Goal: Task Accomplishment & Management: Manage account settings

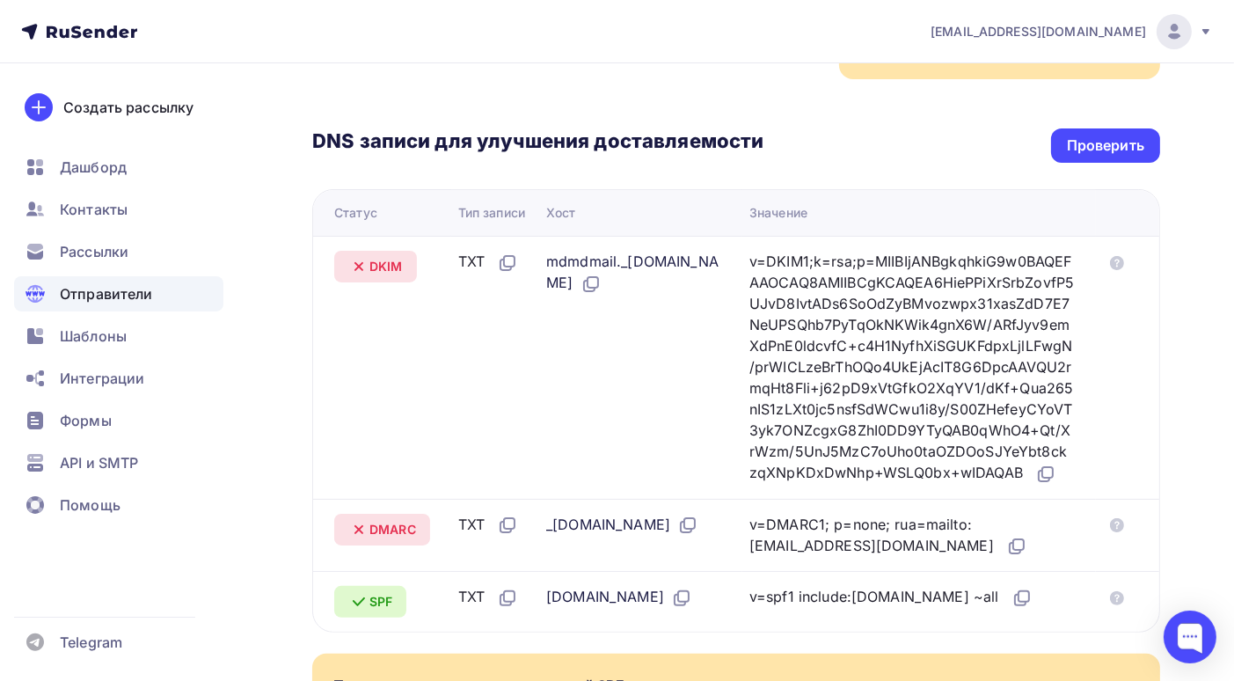
scroll to position [348, 0]
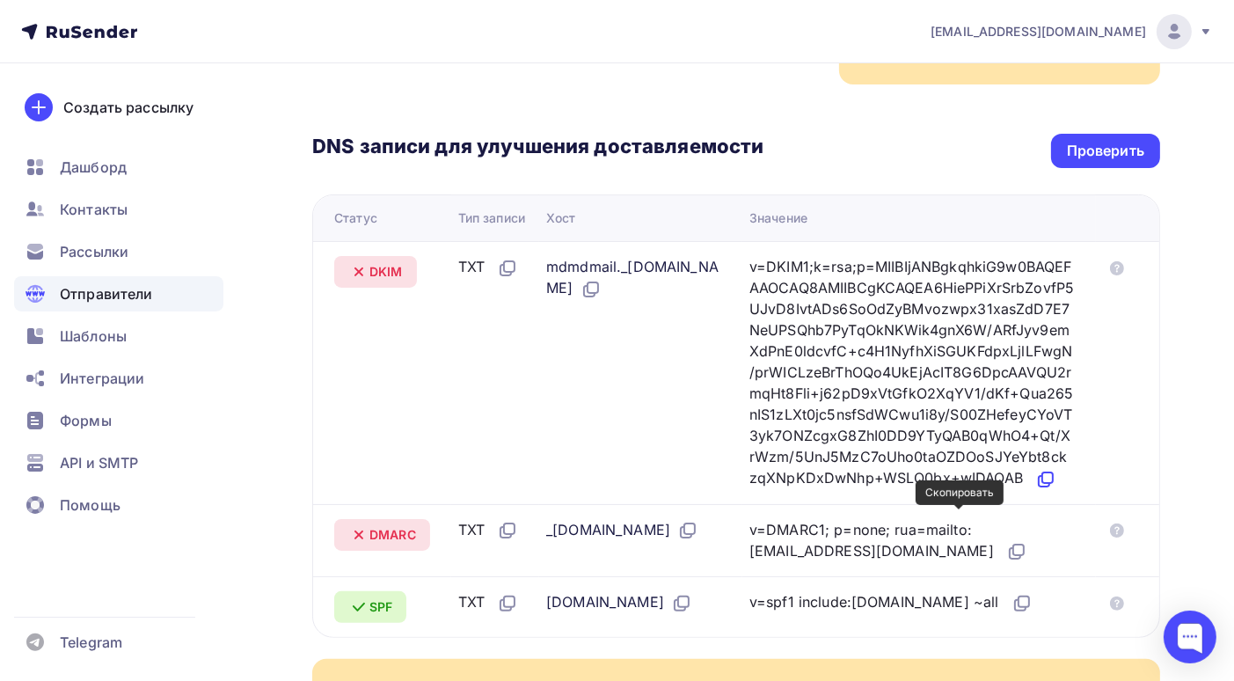
click at [1042, 483] on icon at bounding box center [1047, 477] width 11 height 11
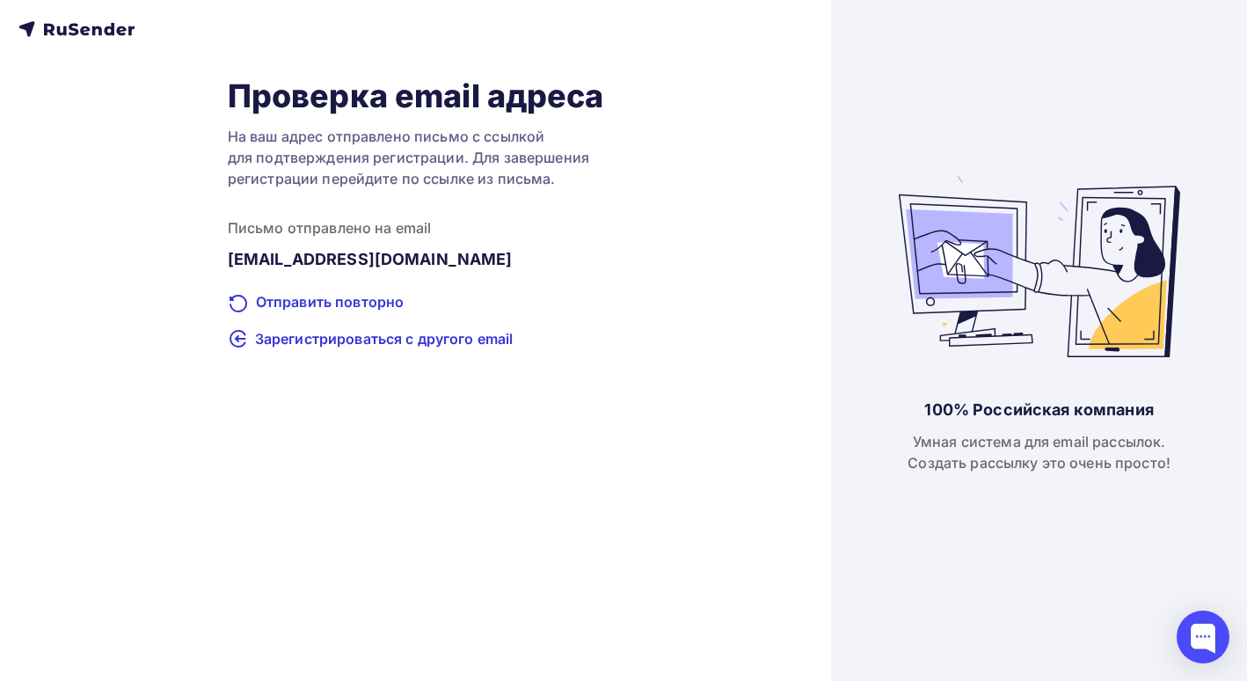
click at [95, 23] on icon at bounding box center [76, 28] width 116 height 21
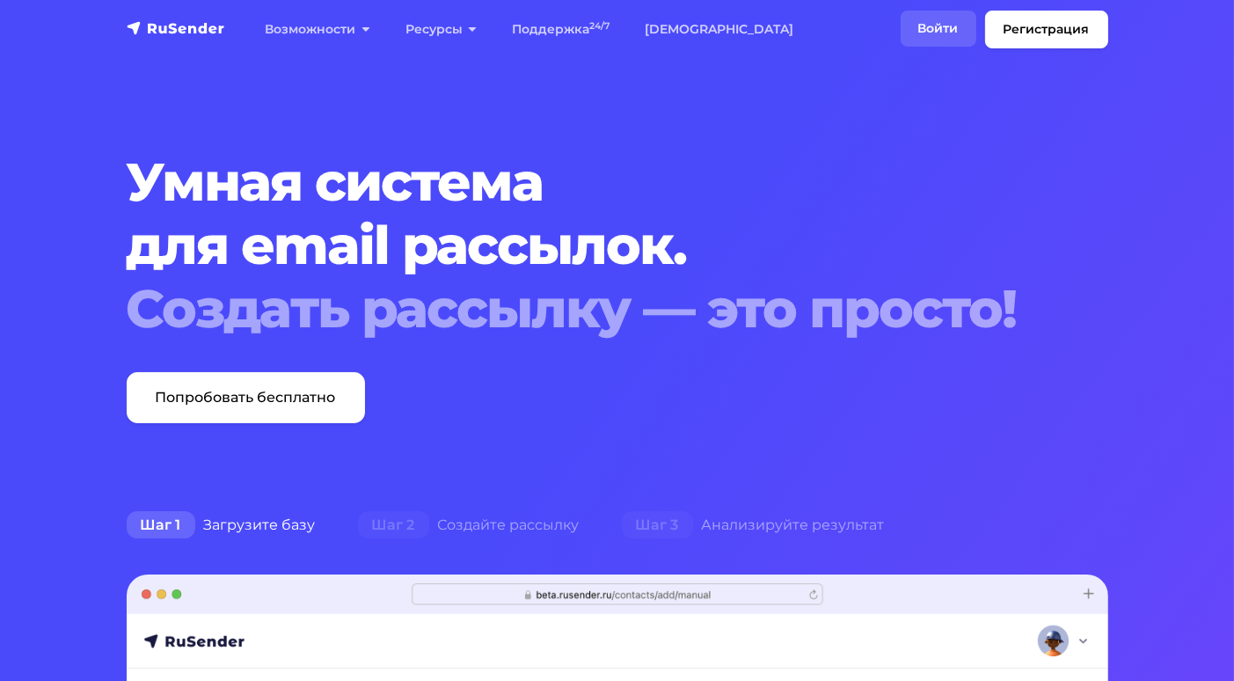
click at [929, 26] on link "Войти" at bounding box center [939, 29] width 76 height 36
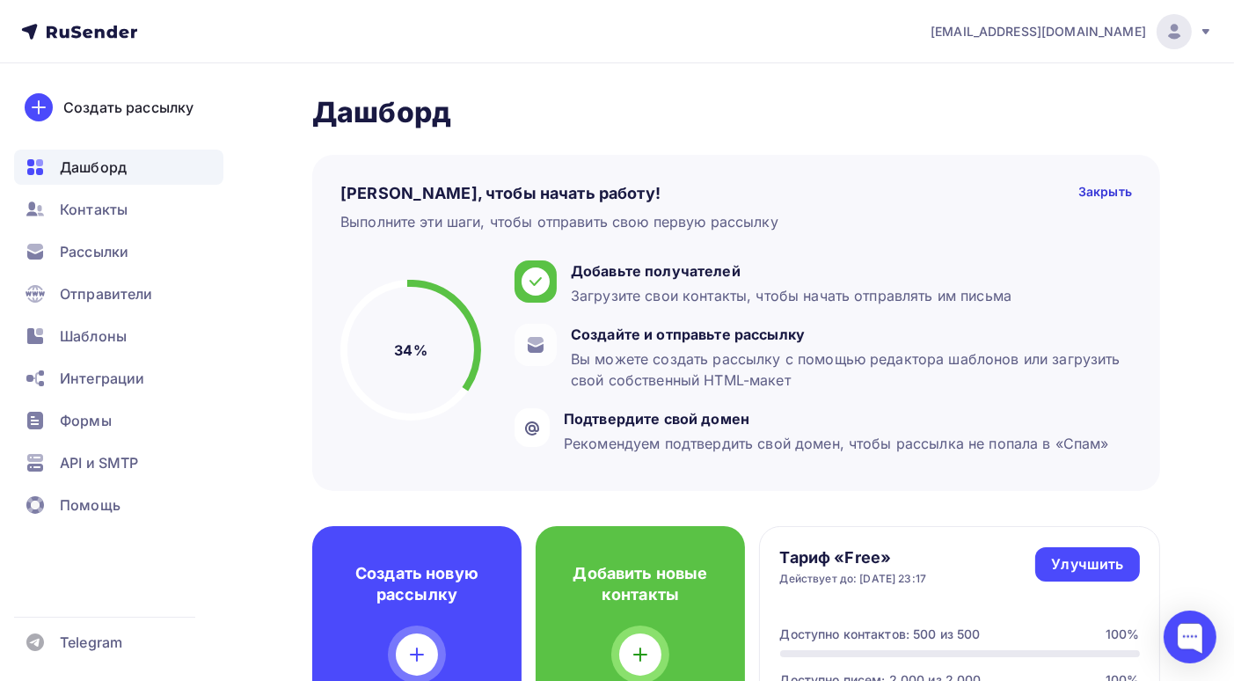
click at [1202, 35] on icon at bounding box center [1206, 32] width 14 height 14
click at [1203, 35] on icon at bounding box center [1206, 32] width 14 height 14
click at [136, 288] on span "Отправители" at bounding box center [106, 293] width 93 height 21
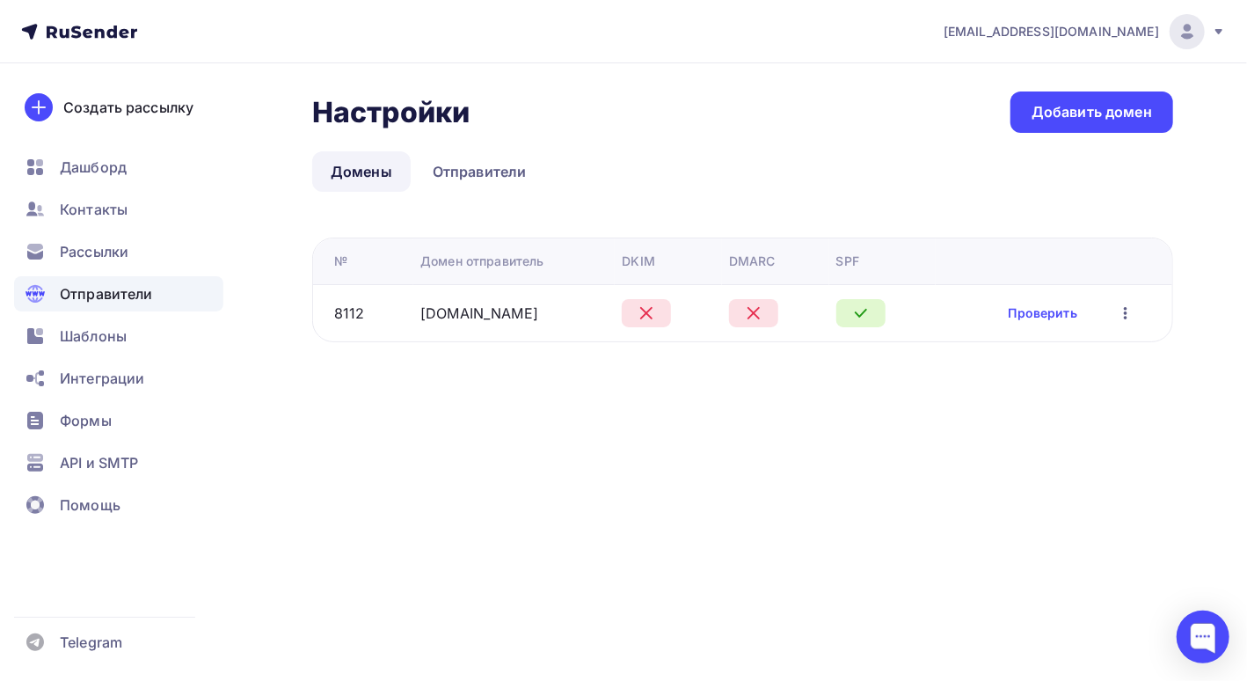
click at [1135, 310] on icon "button" at bounding box center [1125, 313] width 21 height 21
click at [1073, 348] on div "Редактировать" at bounding box center [1037, 357] width 169 height 21
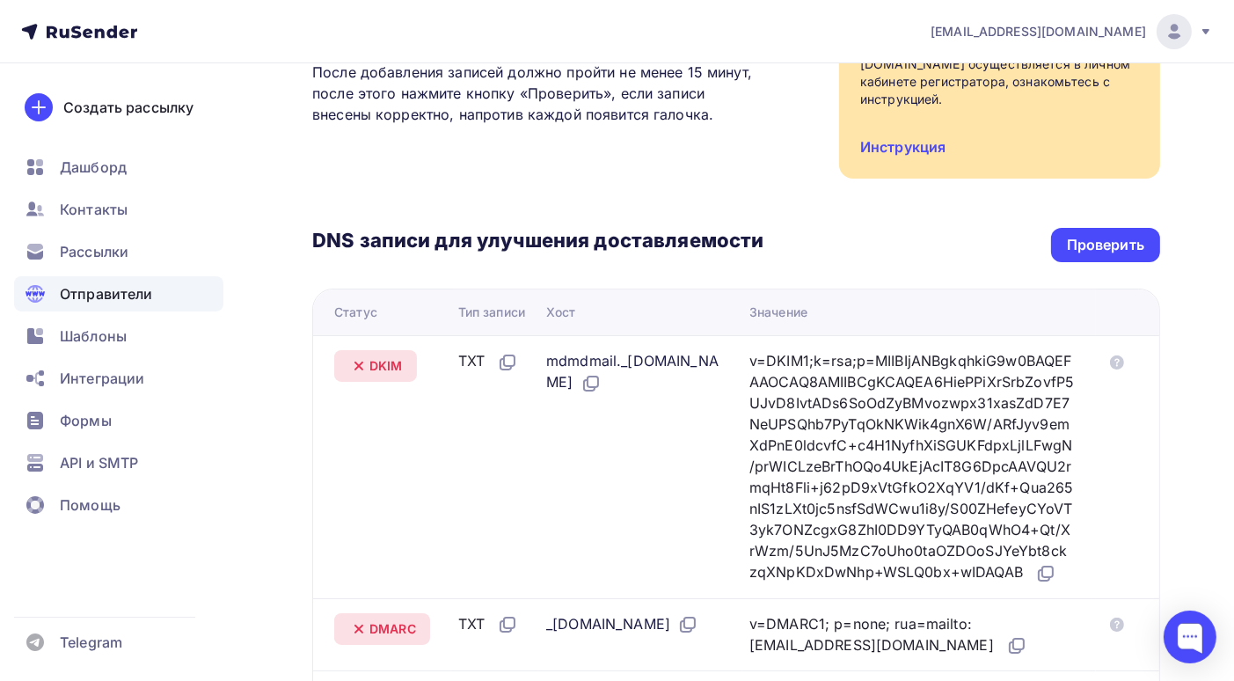
scroll to position [391, 0]
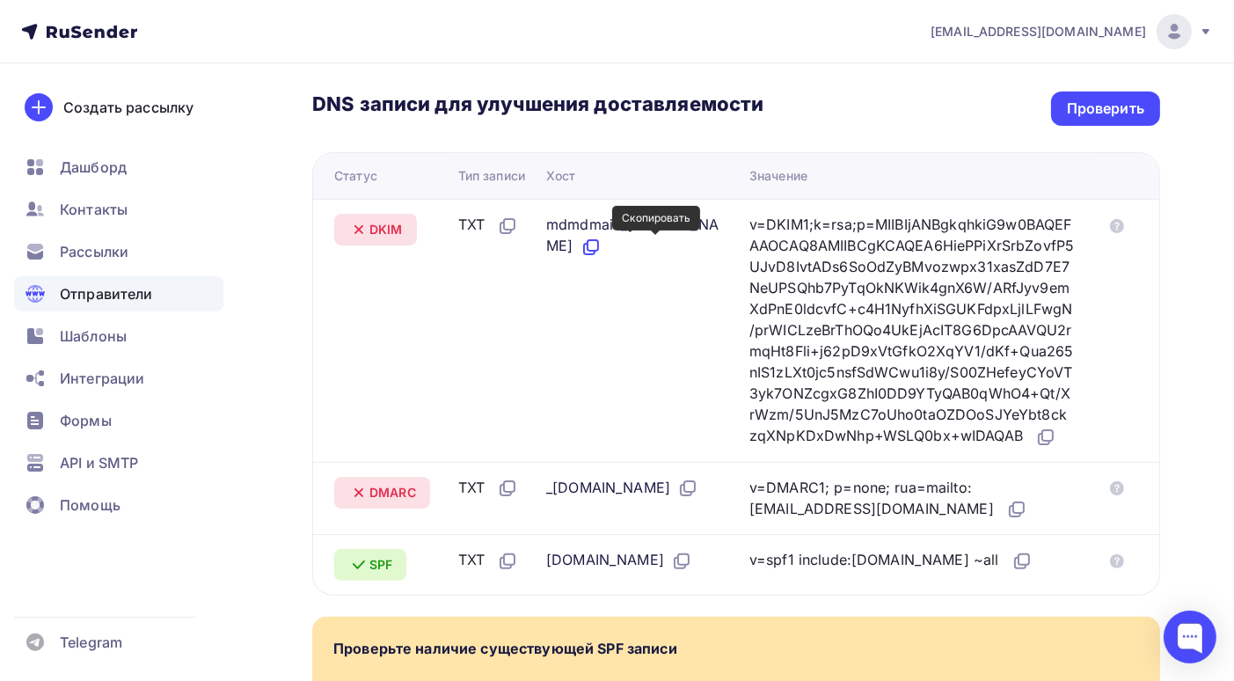
click at [602, 246] on icon at bounding box center [591, 247] width 21 height 21
click at [1035, 448] on icon at bounding box center [1045, 437] width 21 height 21
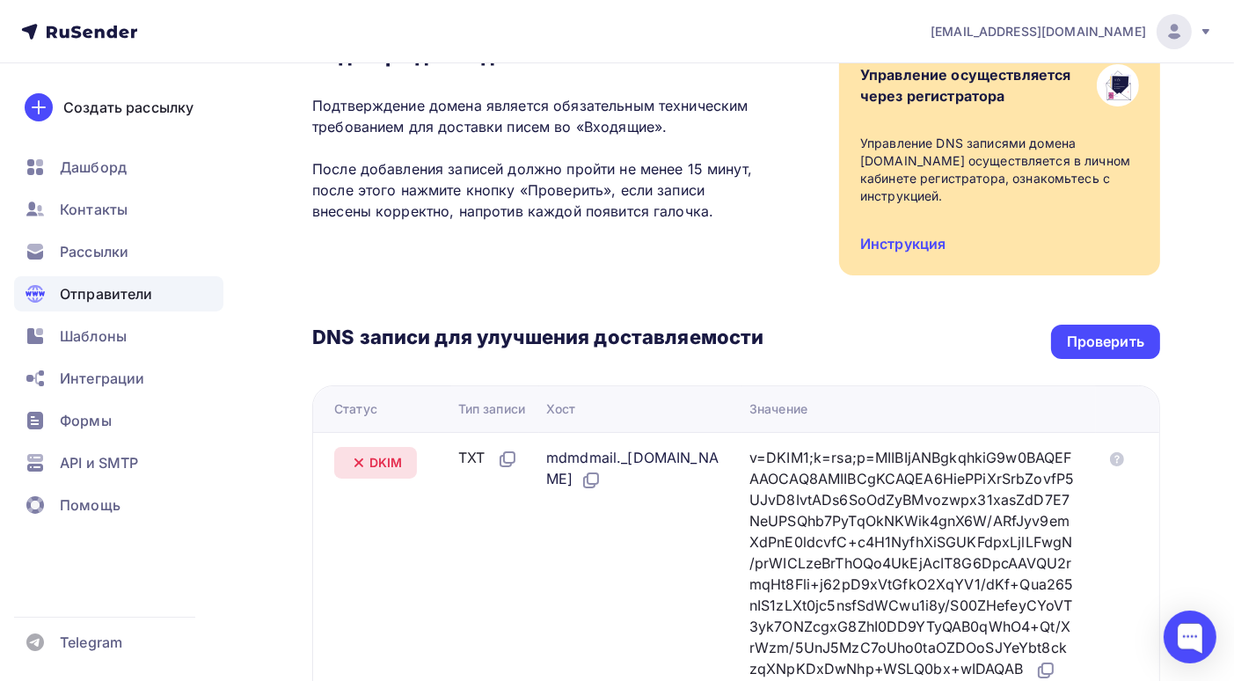
scroll to position [80, 0]
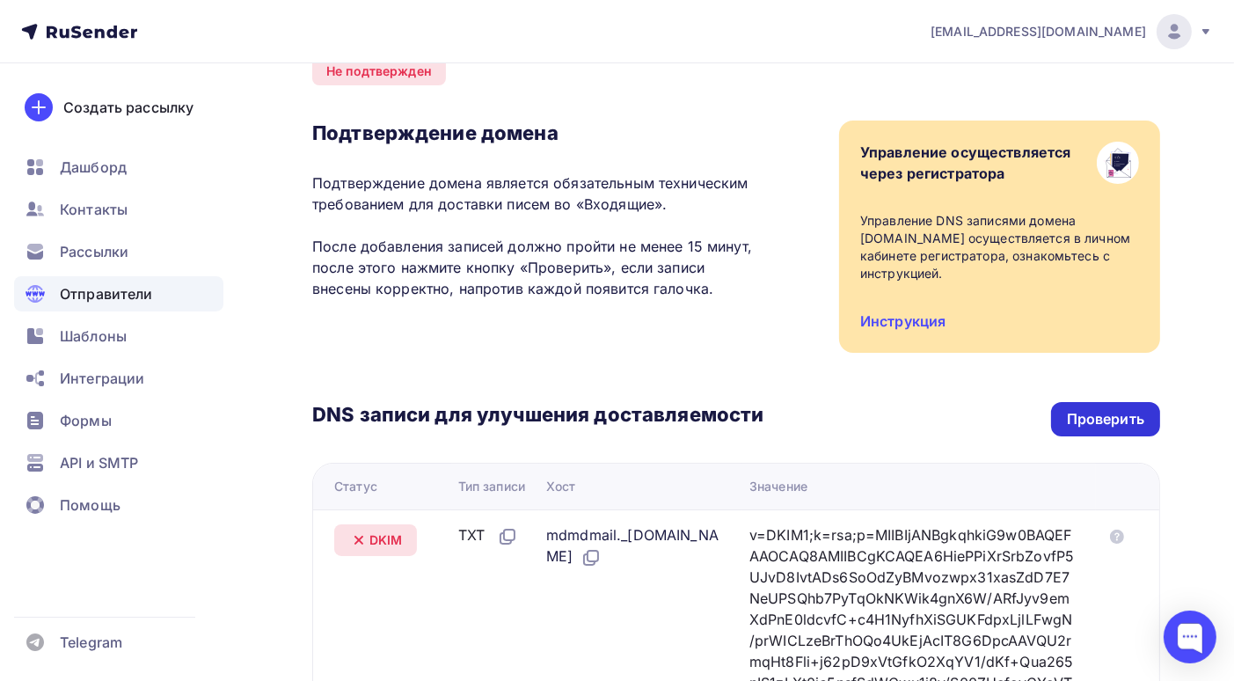
click at [1115, 403] on div "Проверить" at bounding box center [1105, 419] width 109 height 34
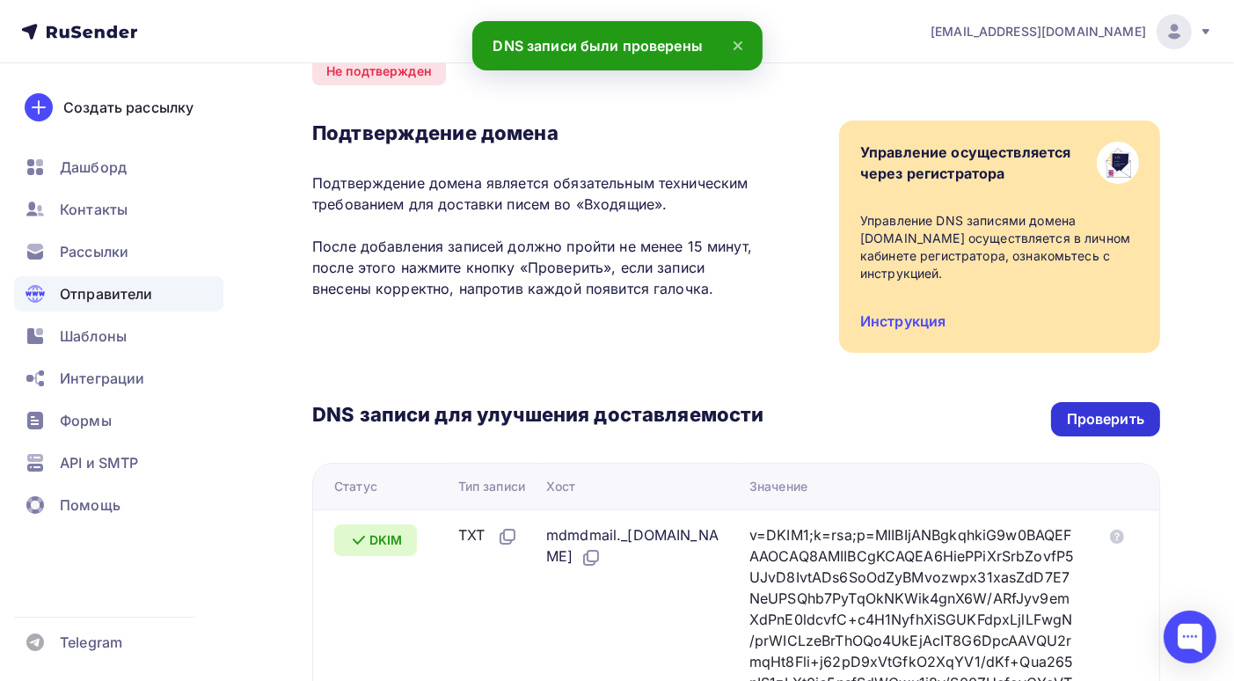
click at [1112, 407] on div "Проверить" at bounding box center [1105, 419] width 109 height 34
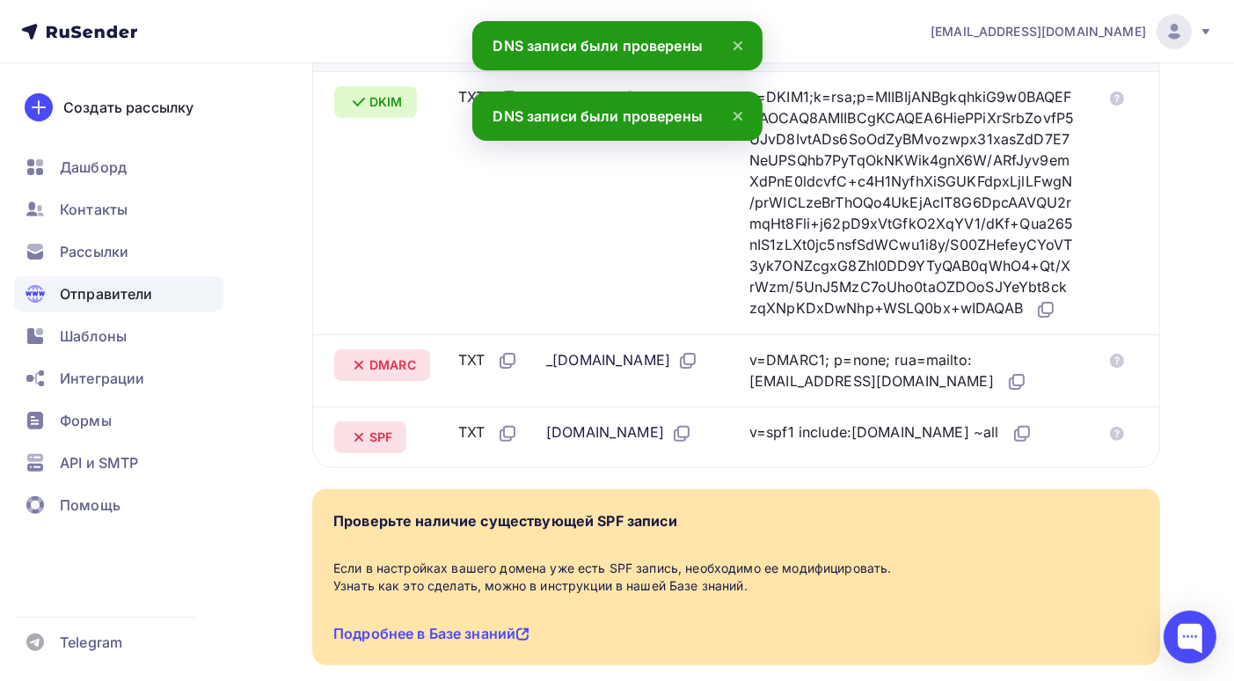
scroll to position [523, 0]
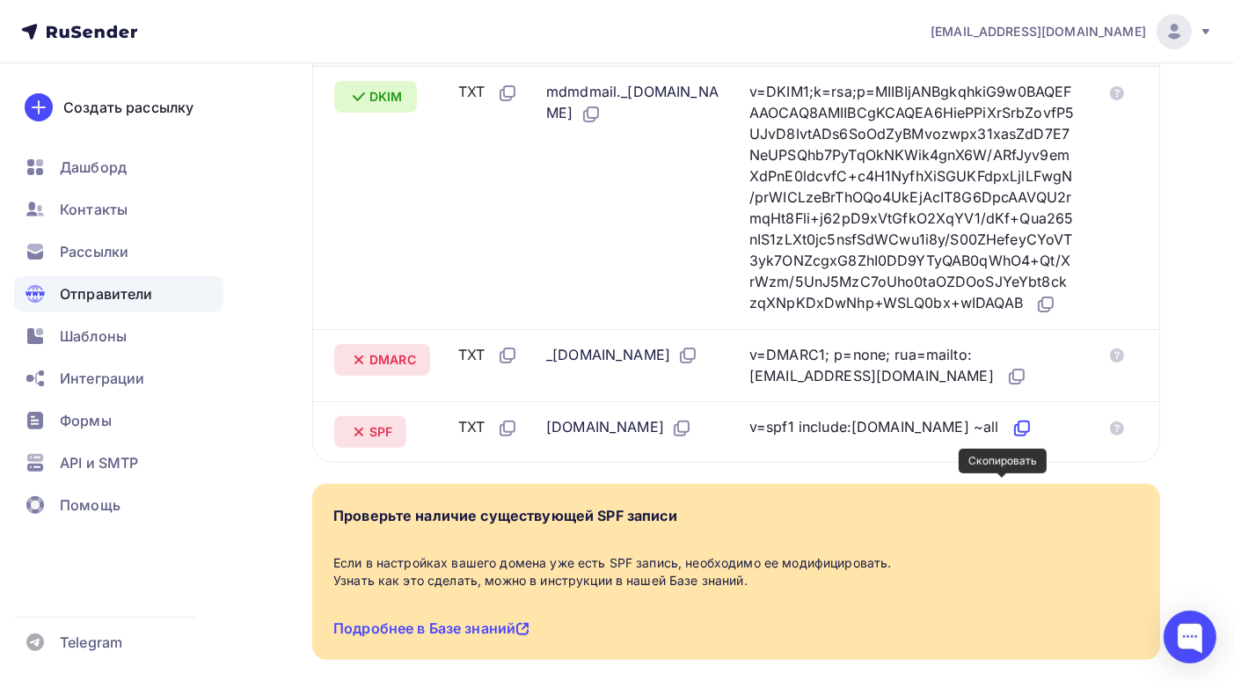
click at [1012, 439] on icon at bounding box center [1022, 428] width 21 height 21
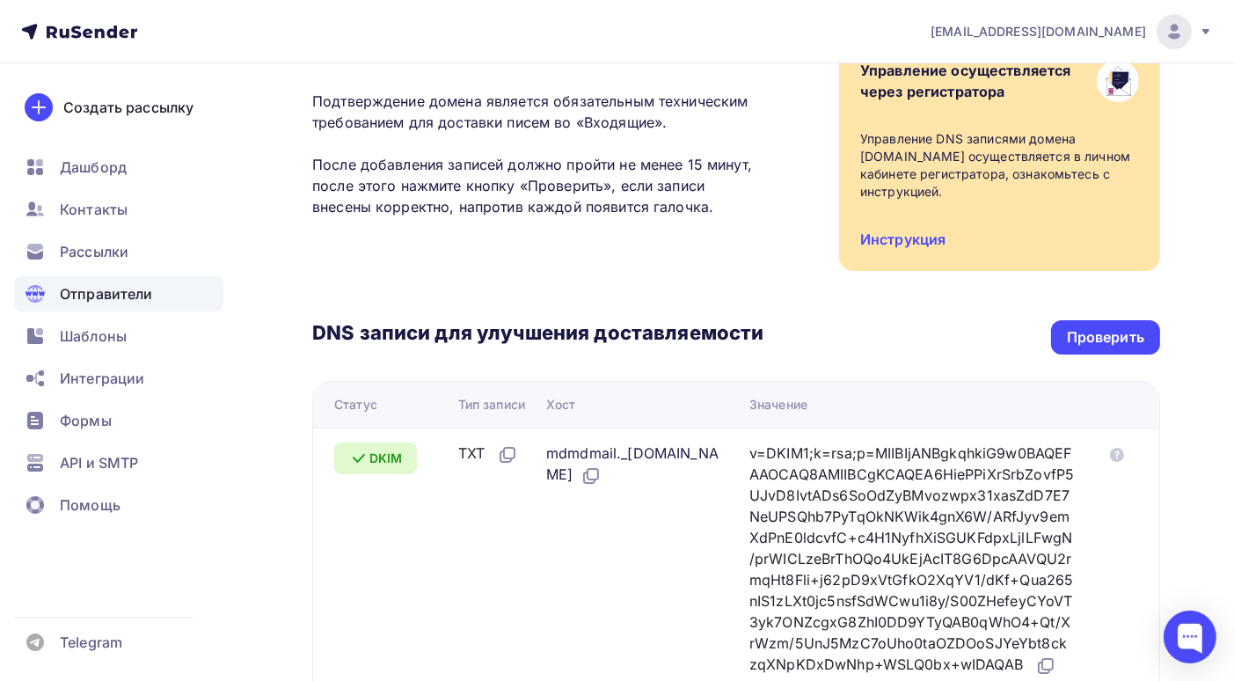
scroll to position [92, 0]
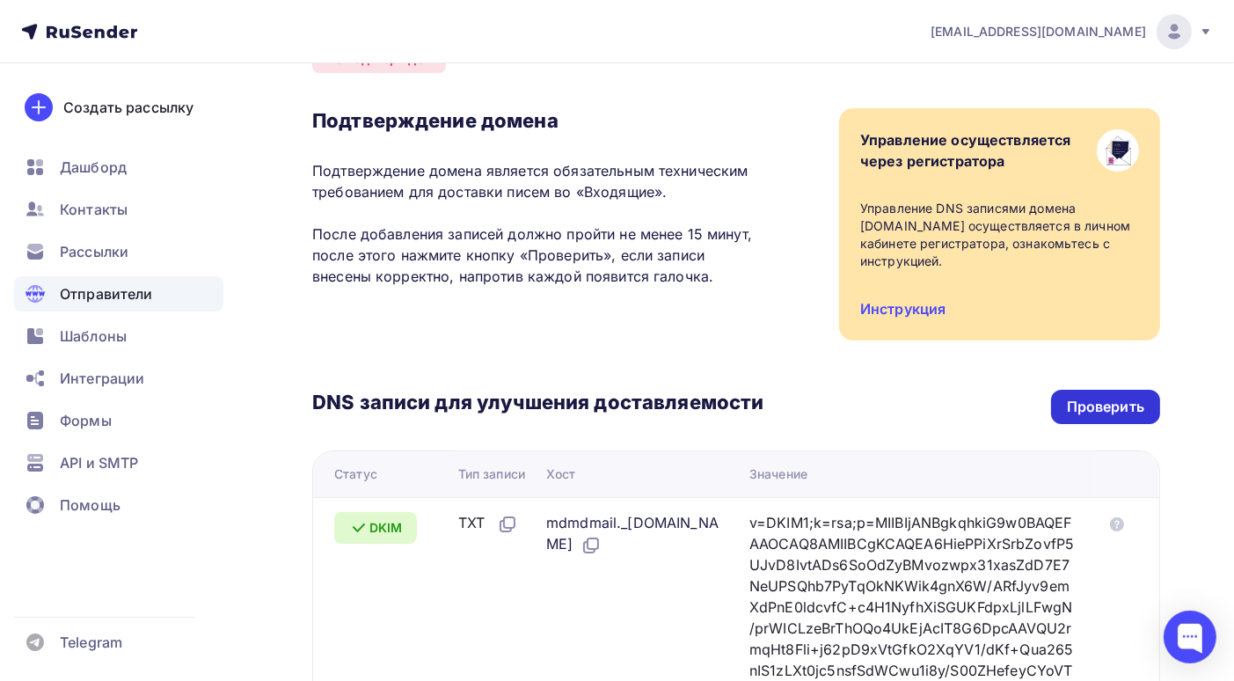
click at [1096, 391] on div "Проверить" at bounding box center [1105, 407] width 109 height 34
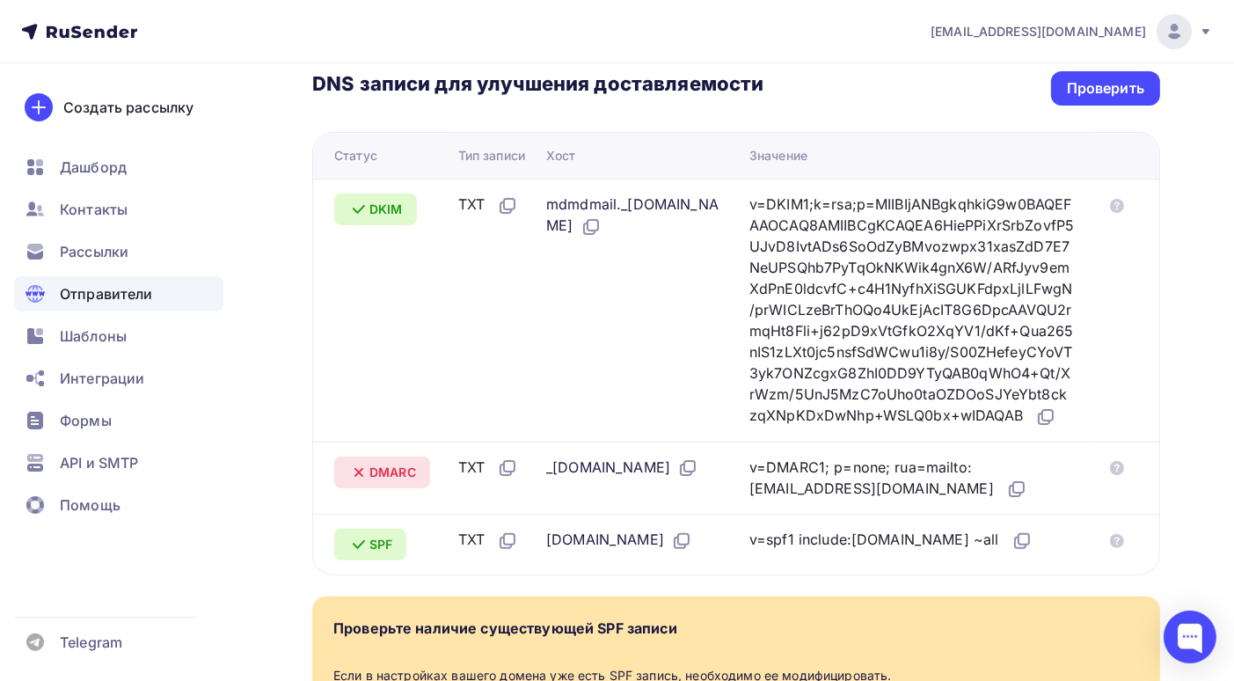
scroll to position [408, 0]
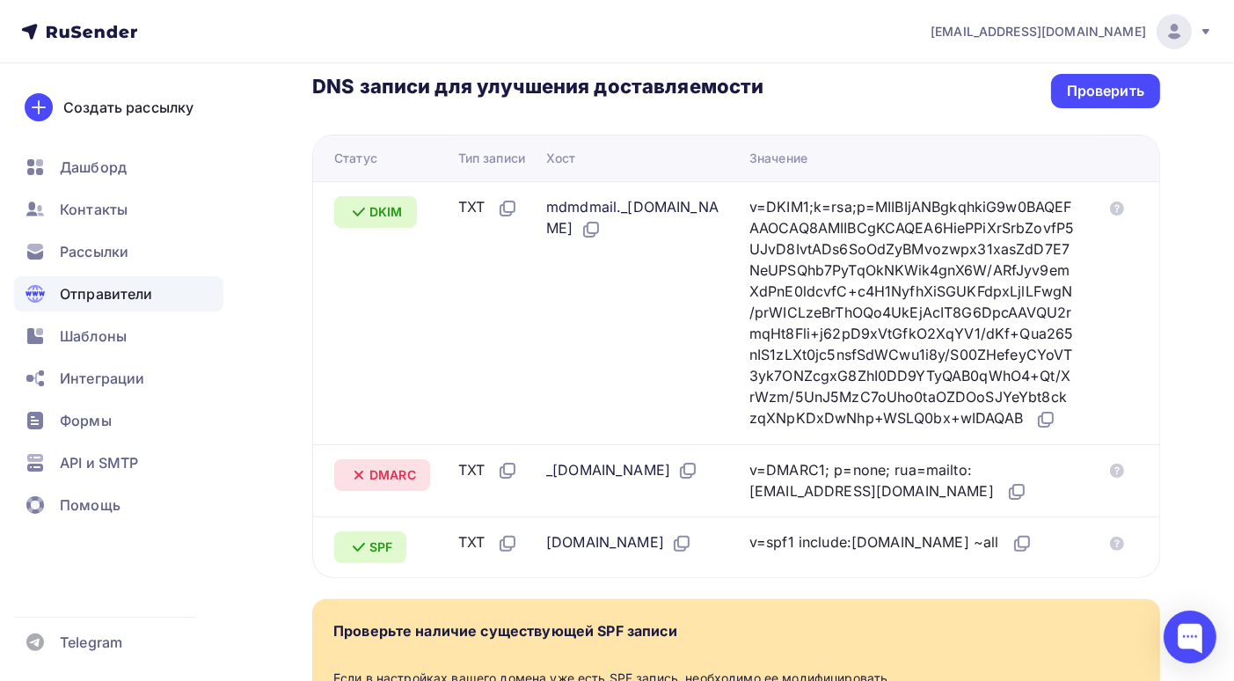
click at [103, 288] on span "Отправители" at bounding box center [106, 293] width 93 height 21
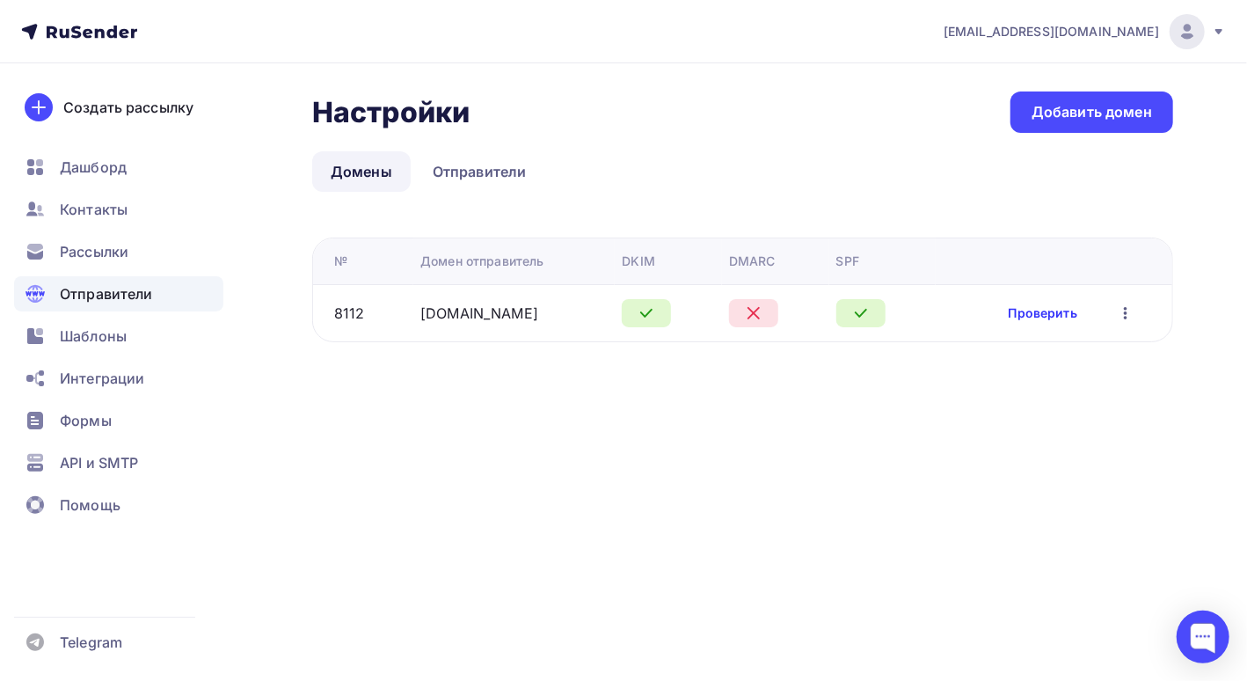
click at [1038, 316] on link "Проверить" at bounding box center [1043, 313] width 69 height 18
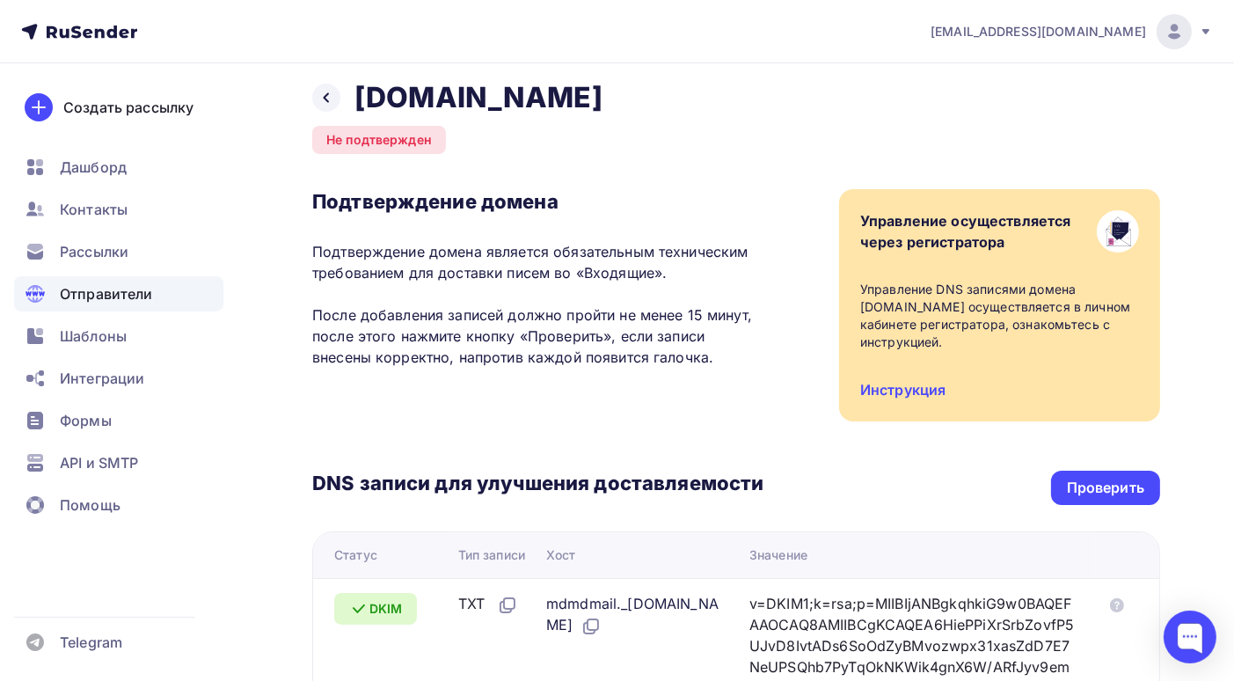
scroll to position [15, 0]
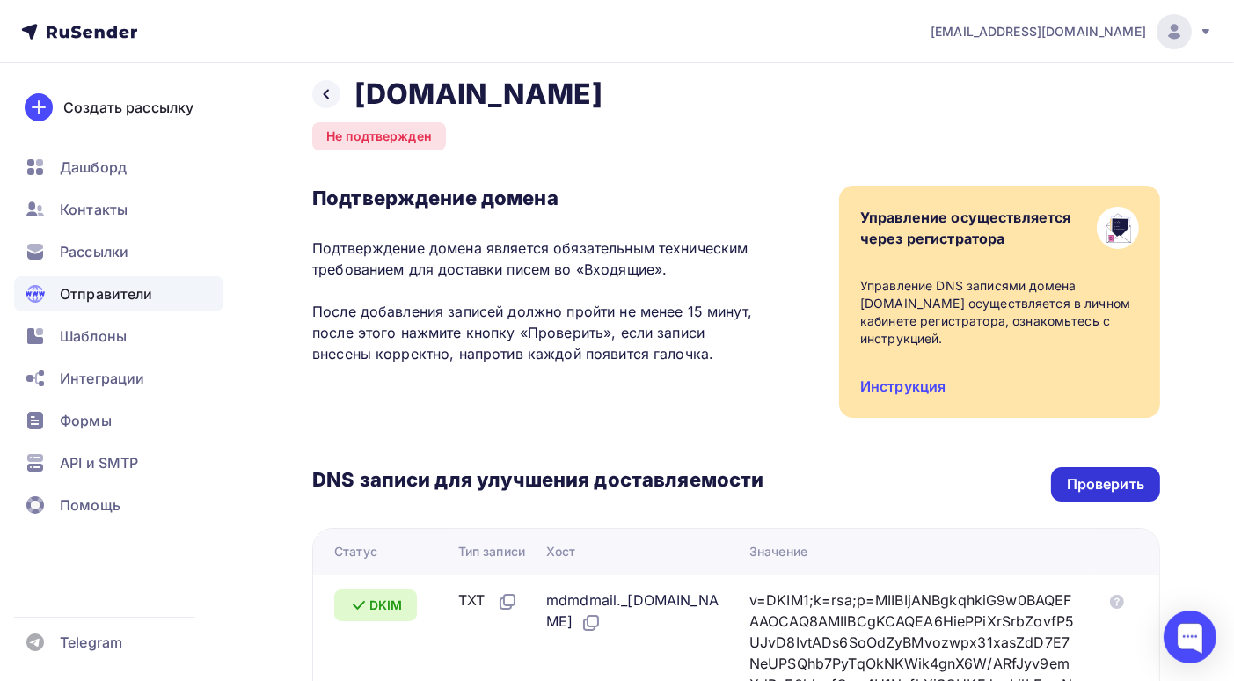
click at [1100, 479] on div "Проверить" at bounding box center [1105, 484] width 77 height 20
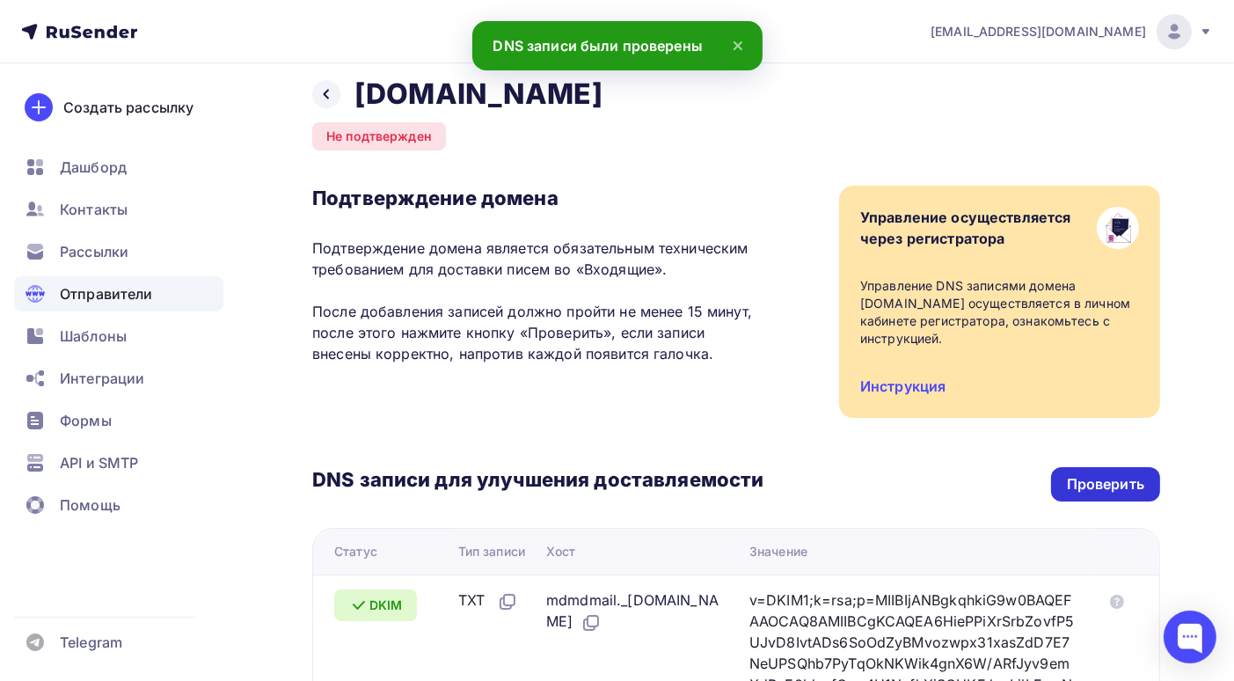
click at [1100, 479] on div "Проверить" at bounding box center [1105, 484] width 77 height 20
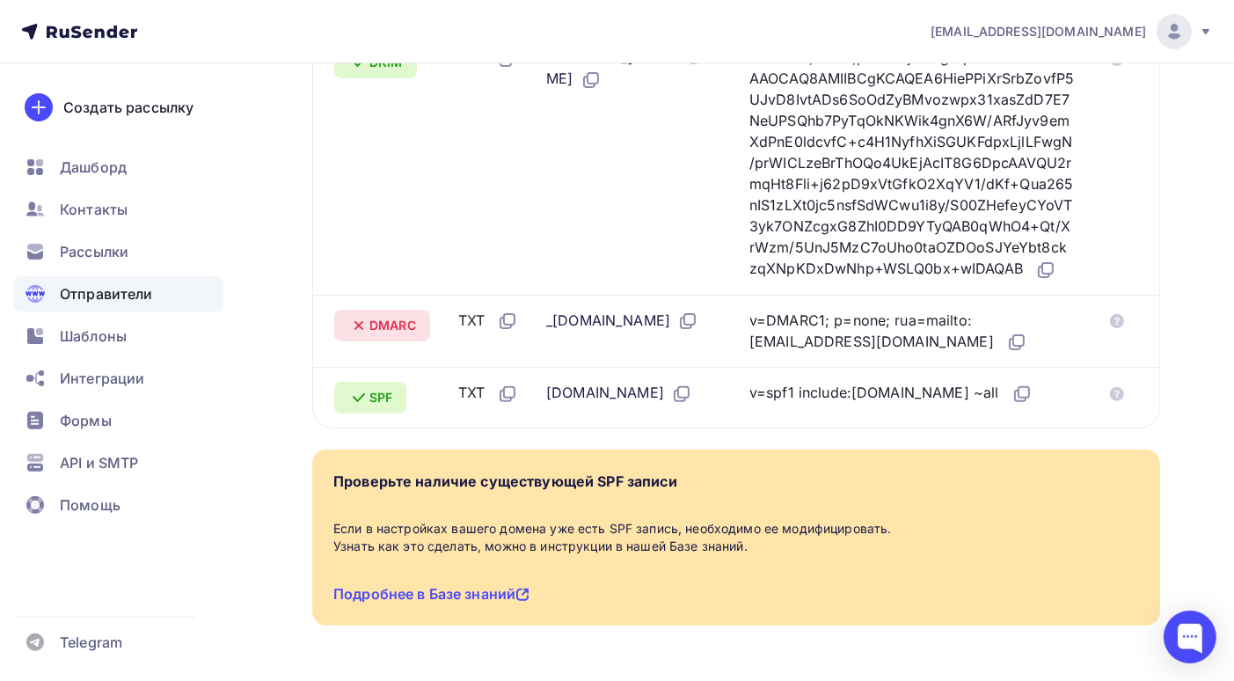
scroll to position [676, 0]
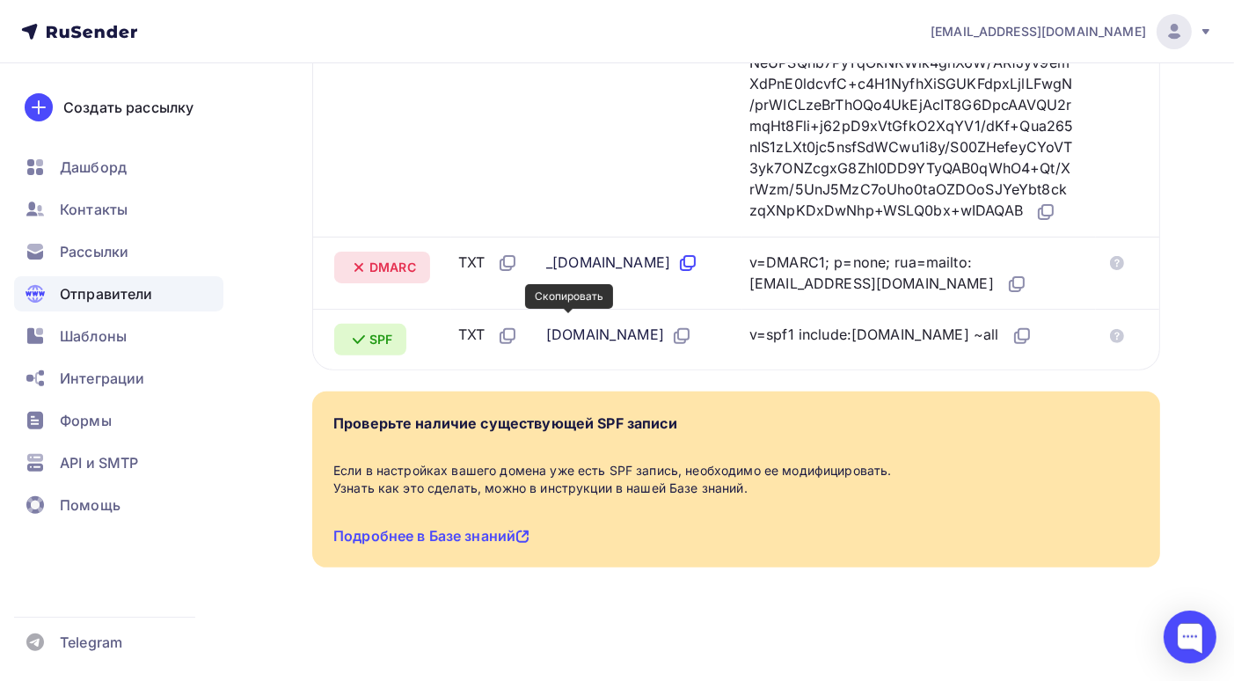
click at [677, 268] on icon at bounding box center [687, 262] width 21 height 21
click at [1006, 287] on icon at bounding box center [1016, 284] width 21 height 21
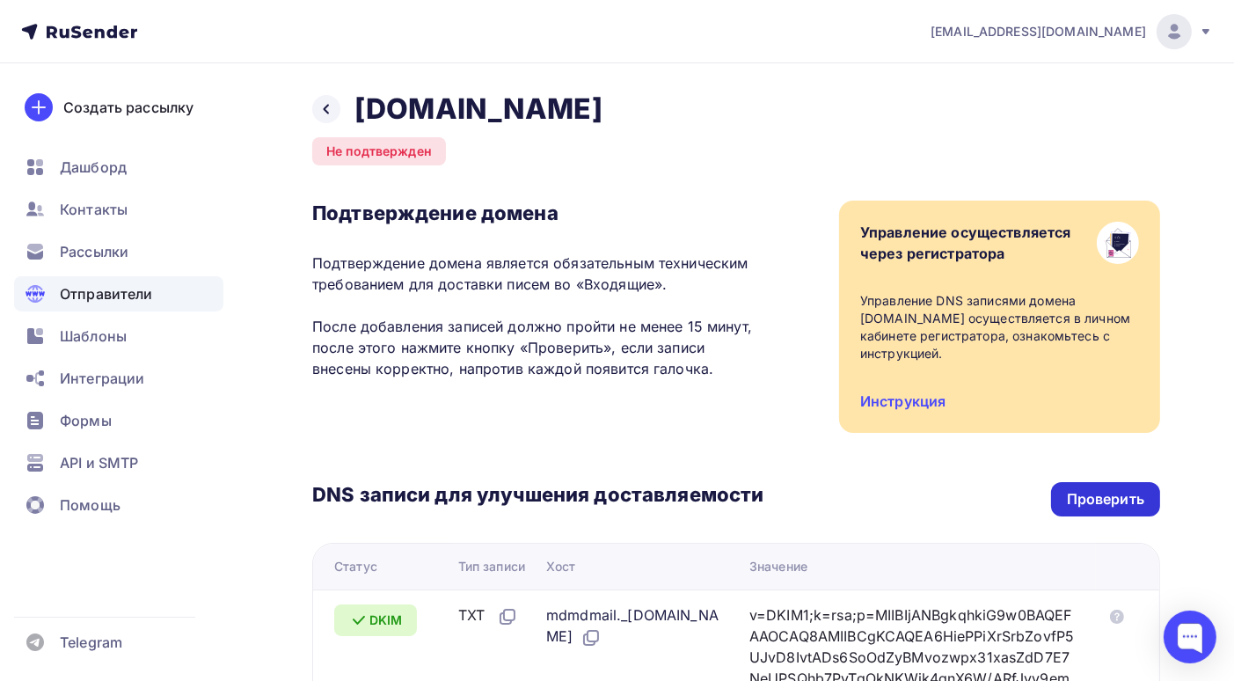
click at [1081, 493] on div "Проверить" at bounding box center [1105, 499] width 77 height 20
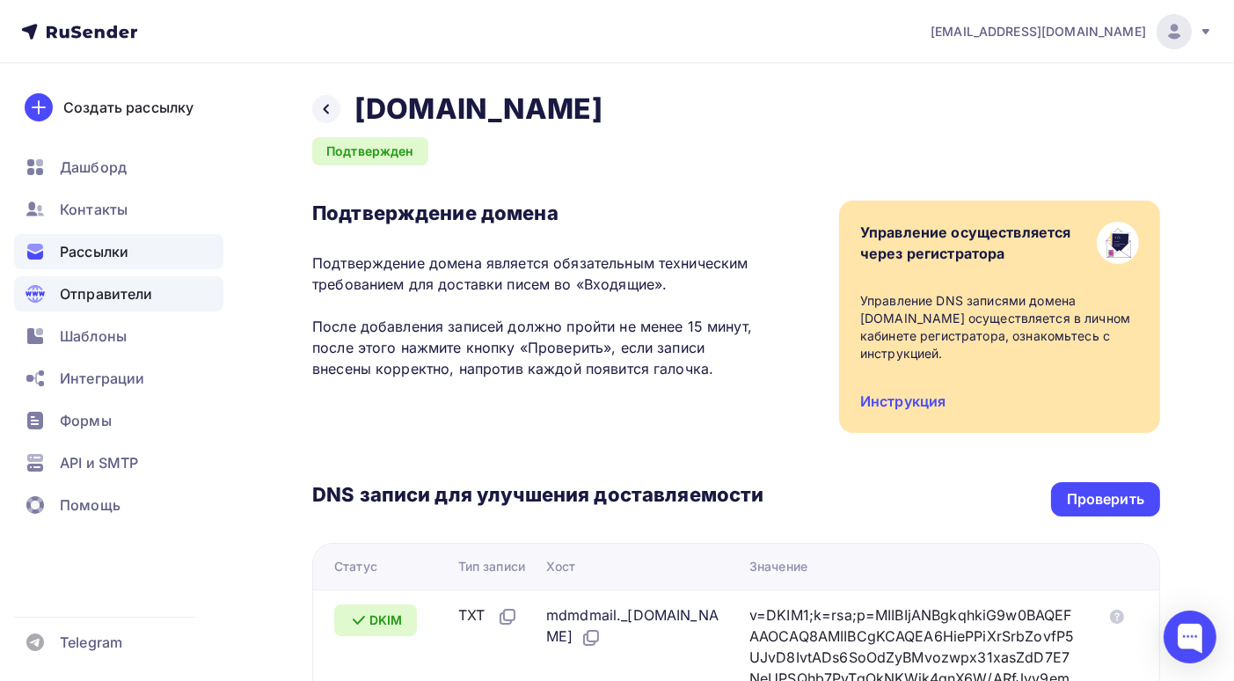
click at [101, 257] on span "Рассылки" at bounding box center [94, 251] width 69 height 21
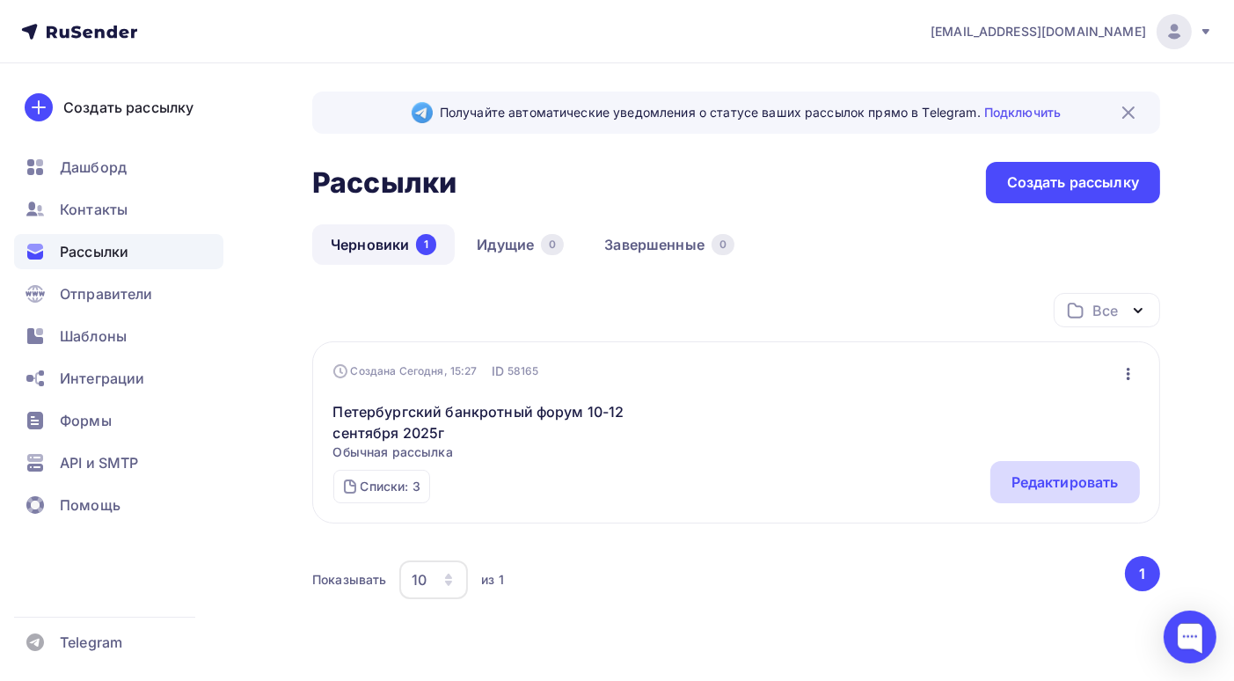
click at [1044, 482] on div "Редактировать" at bounding box center [1065, 482] width 107 height 21
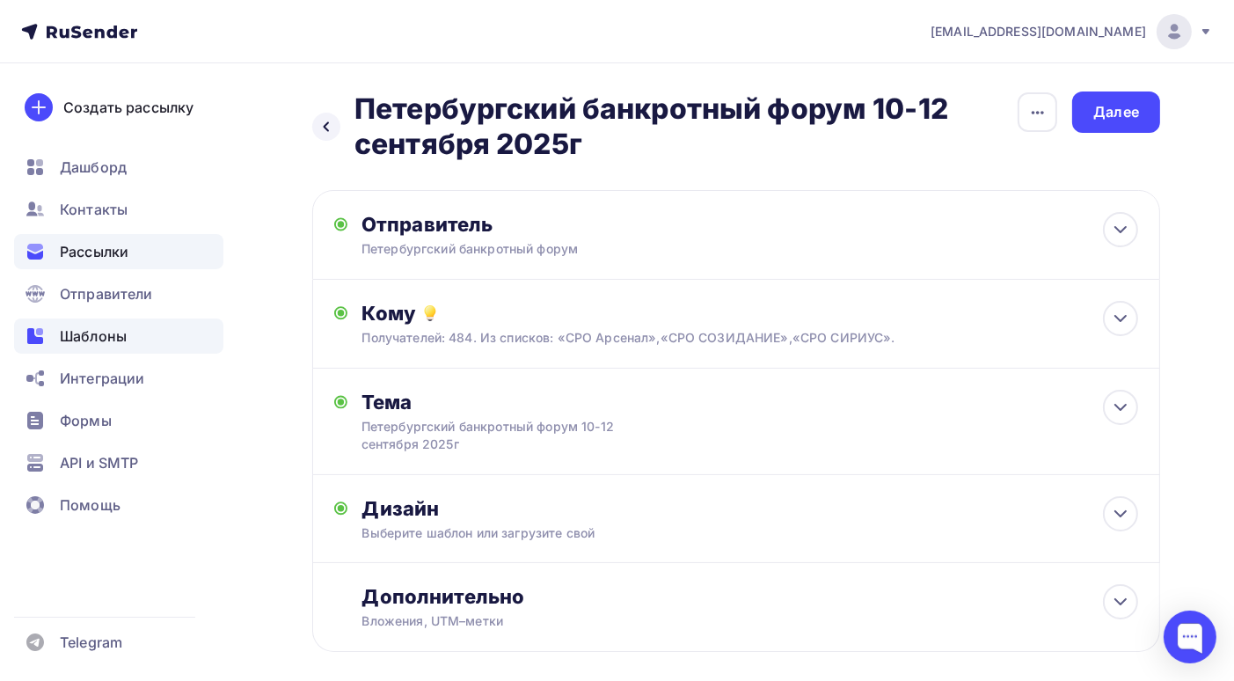
click at [112, 341] on span "Шаблоны" at bounding box center [93, 335] width 67 height 21
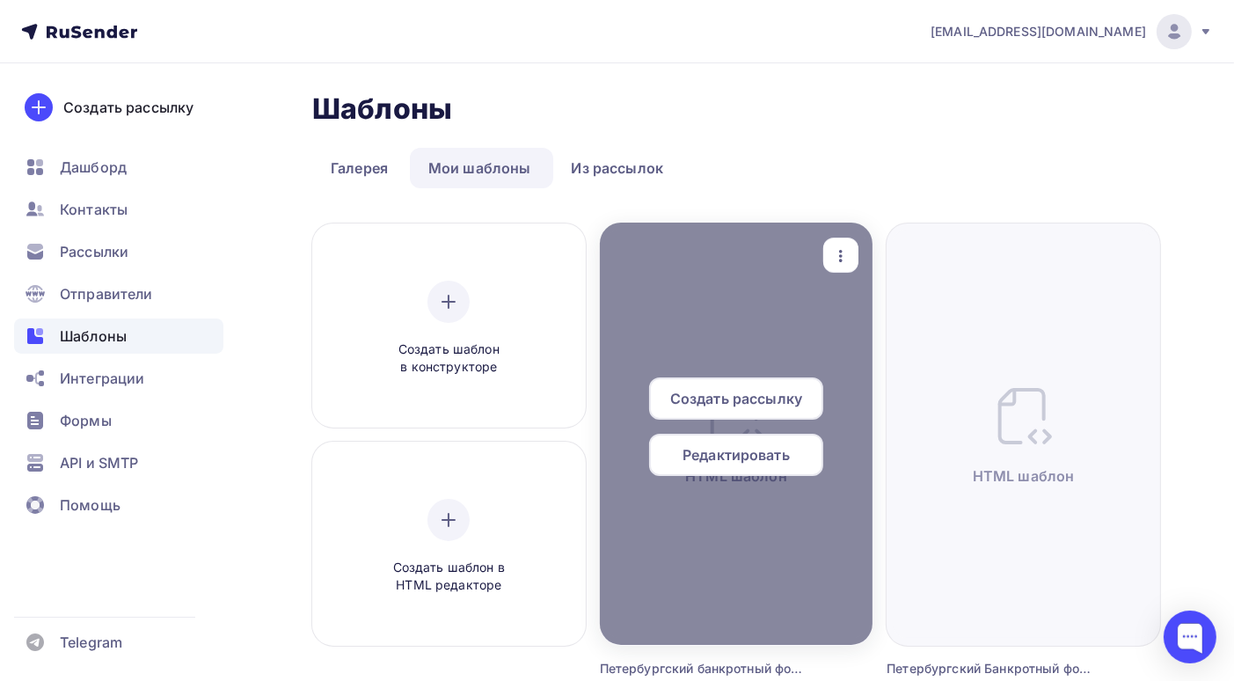
click at [731, 462] on span "Редактировать" at bounding box center [736, 454] width 107 height 21
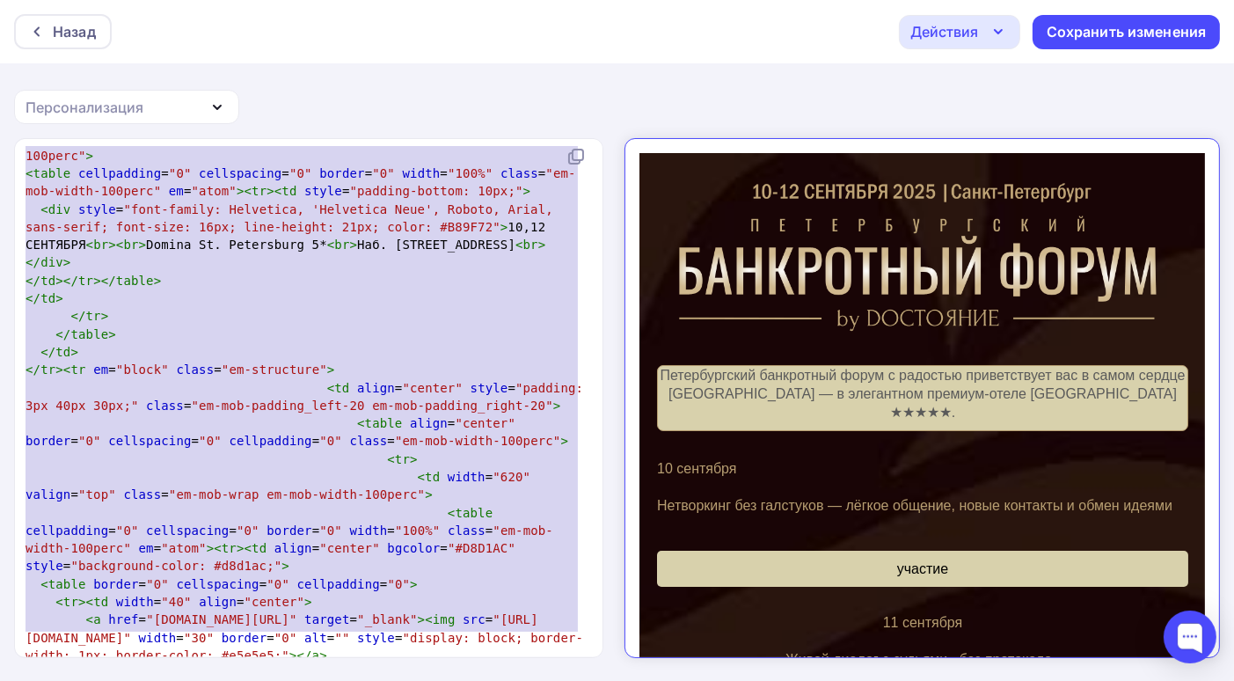
type textarea "<!DOCTYPE html PUBLIC "-//W3C//DTD HTML 4.01 Transitional//EN" "http://www.w3.o…"
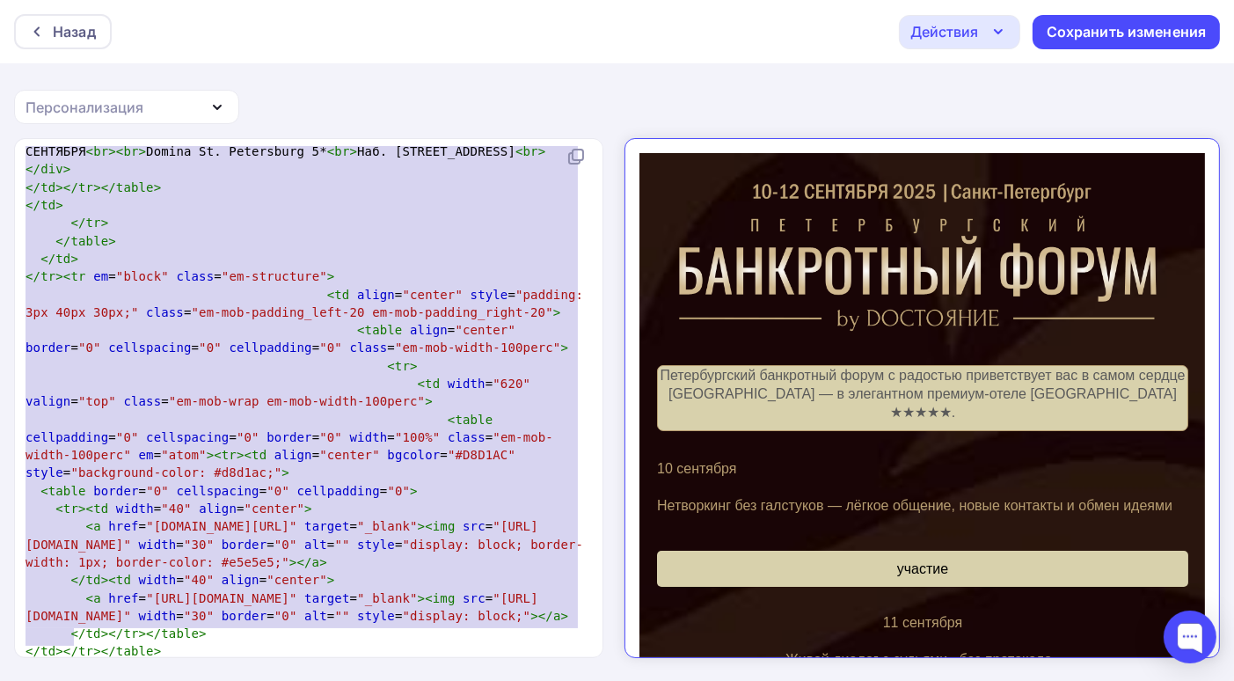
drag, startPoint x: 26, startPoint y: 159, endPoint x: 0, endPoint y: 702, distance: 543.4
click at [0, 680] on html "Назад Действия Отправить тестовое письмо Выйти без сохранения Сохранить изменен…" at bounding box center [617, 340] width 1234 height 681
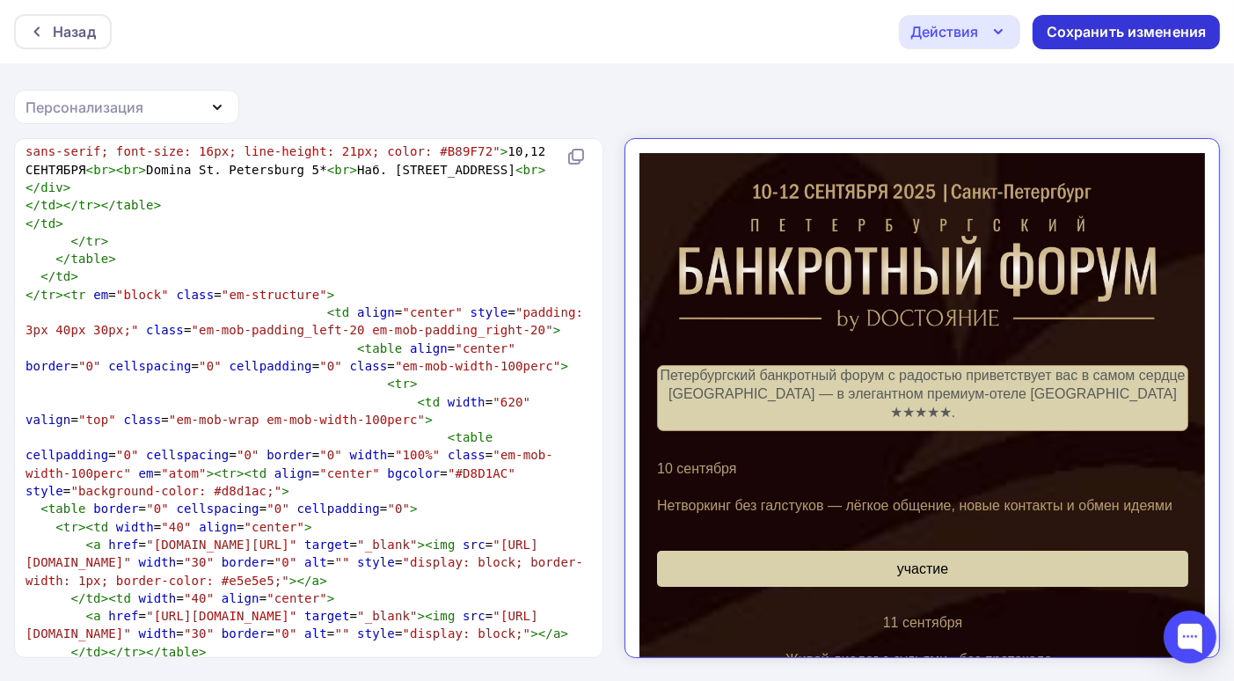
click at [1108, 26] on div "Сохранить изменения" at bounding box center [1127, 32] width 160 height 20
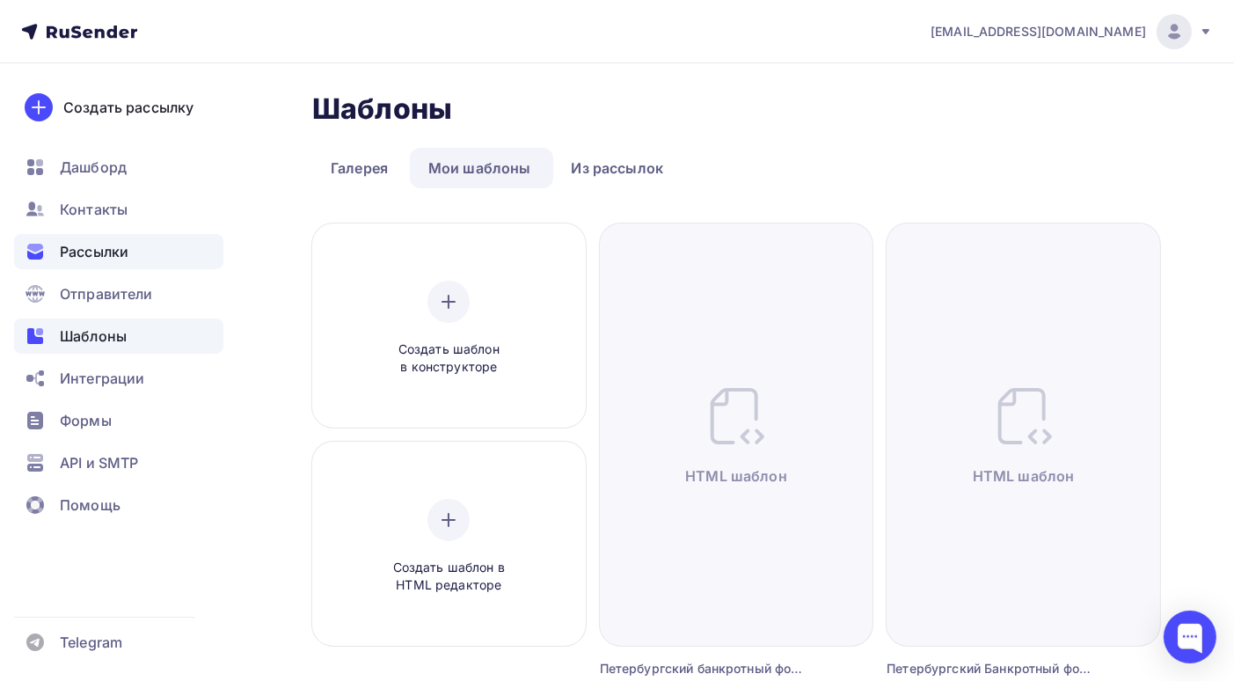
click at [94, 247] on span "Рассылки" at bounding box center [94, 251] width 69 height 21
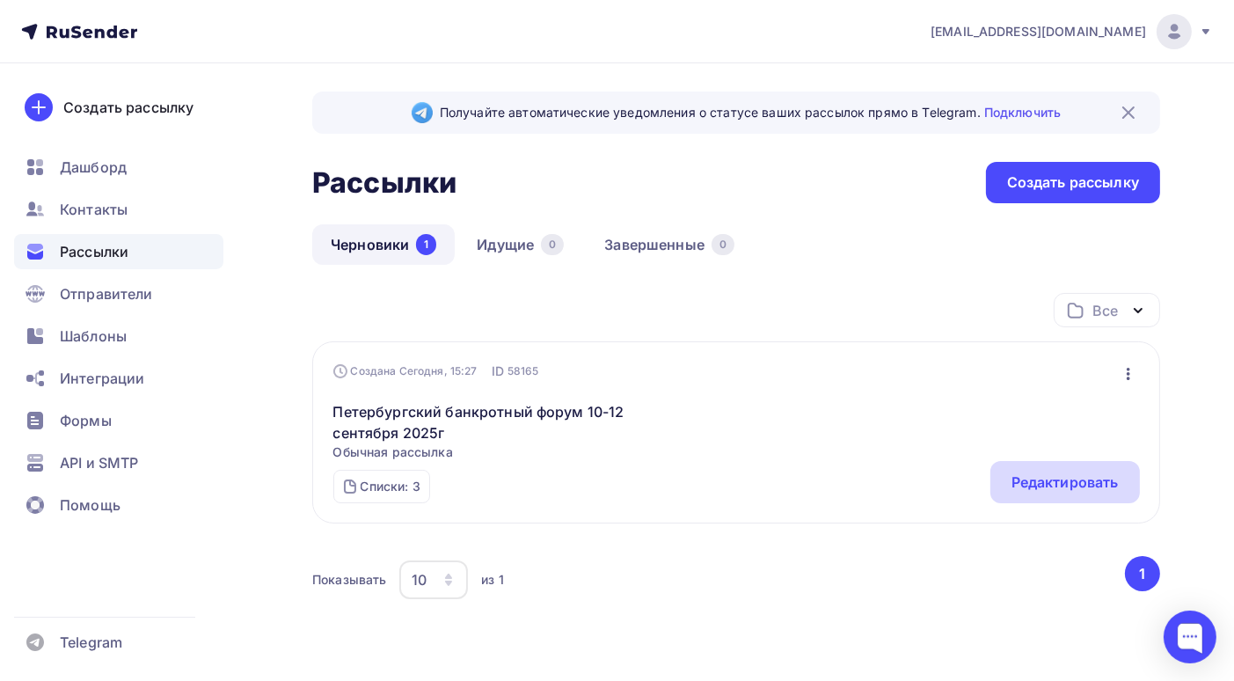
click at [1049, 483] on div "Редактировать" at bounding box center [1065, 482] width 107 height 21
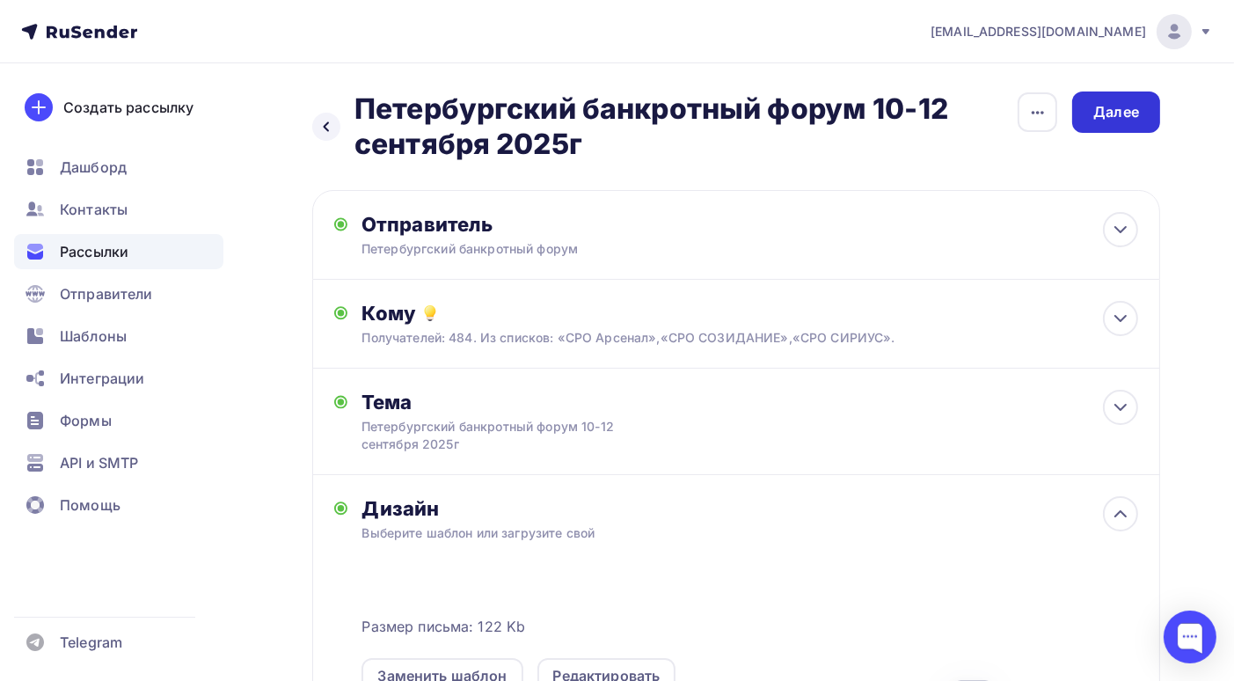
click at [1129, 113] on div "Далее" at bounding box center [1116, 112] width 46 height 20
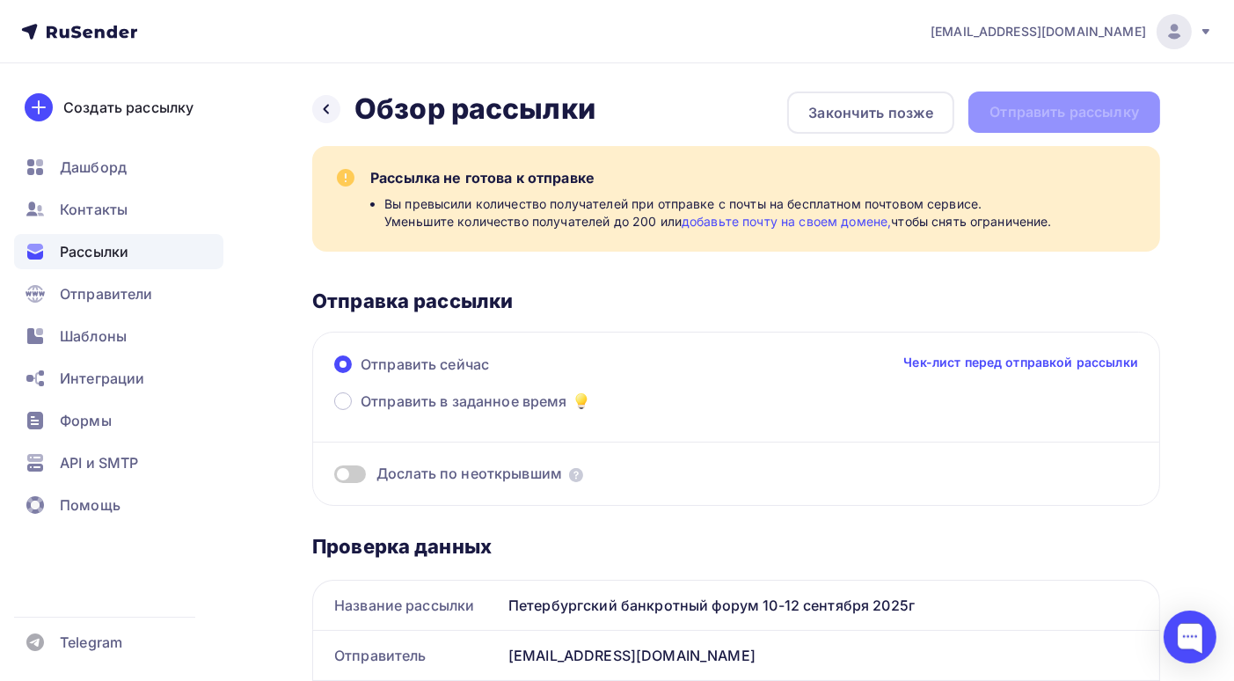
click at [852, 226] on link "добавьте почту на своем домене," at bounding box center [786, 221] width 209 height 15
click at [113, 299] on span "Отправители" at bounding box center [106, 293] width 93 height 21
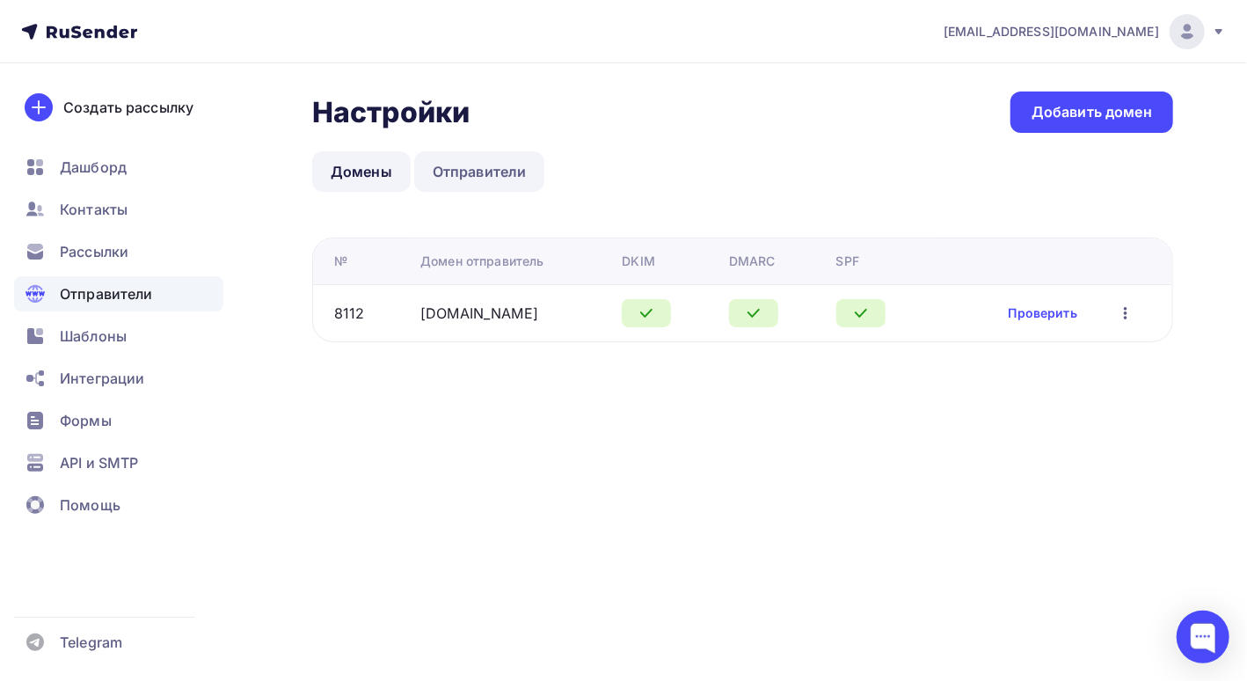
click at [472, 172] on link "Отправители" at bounding box center [479, 171] width 131 height 40
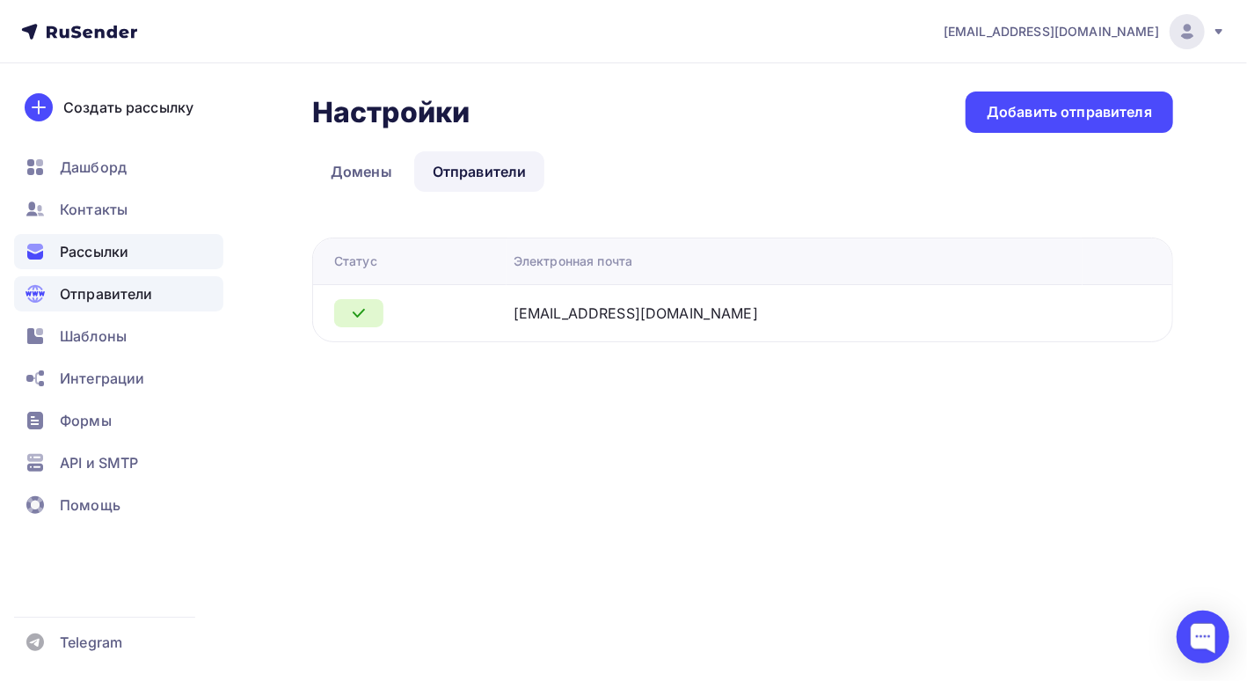
click at [108, 253] on span "Рассылки" at bounding box center [94, 251] width 69 height 21
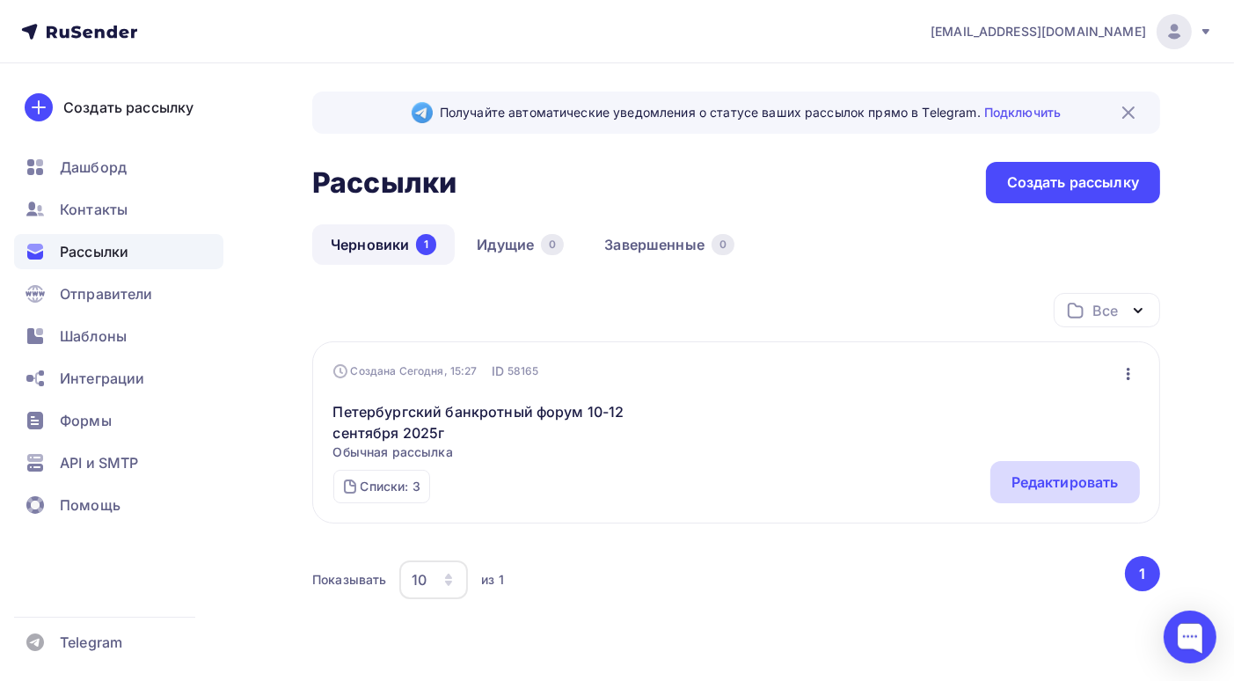
click at [1039, 479] on div "Редактировать" at bounding box center [1065, 482] width 107 height 21
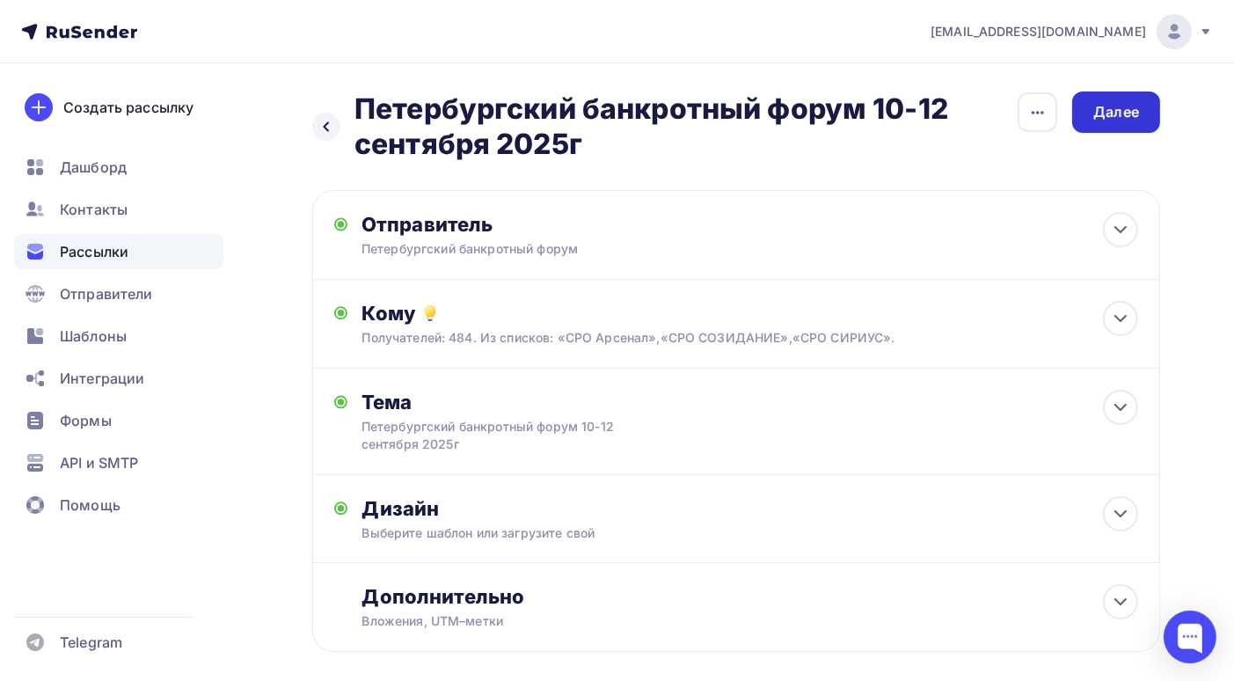
click at [1119, 116] on div "Далее" at bounding box center [1116, 112] width 46 height 20
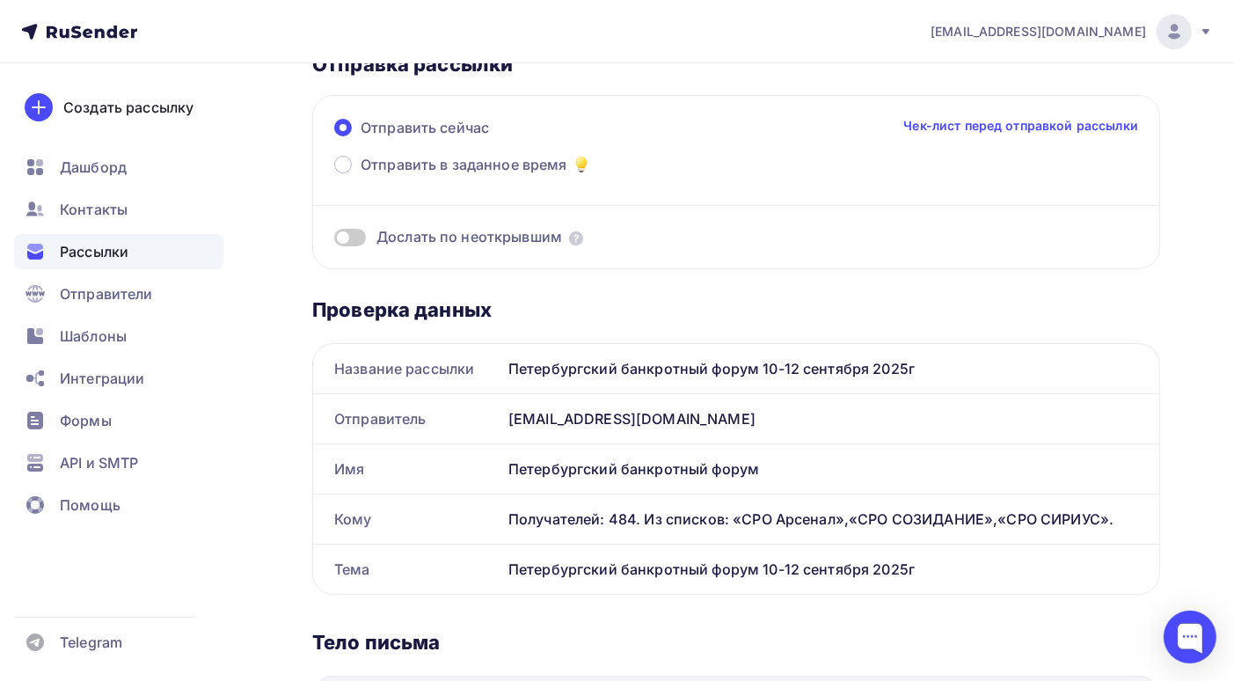
scroll to position [61, 0]
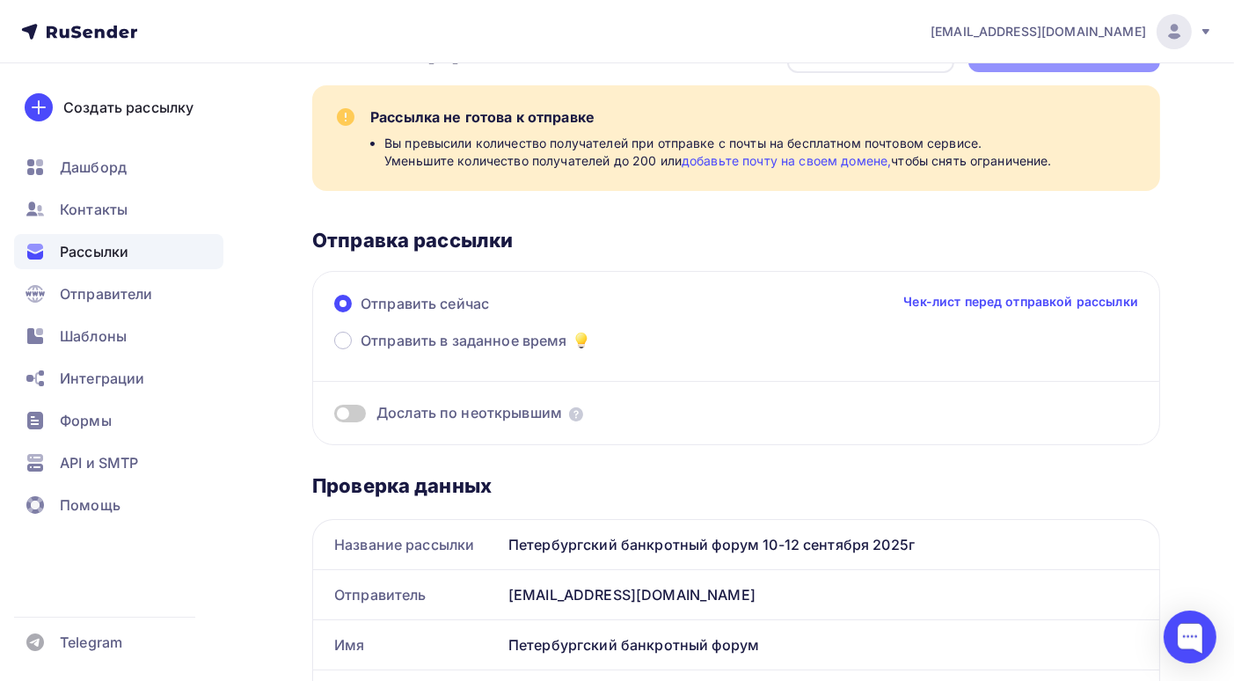
click at [738, 162] on link "добавьте почту на своем домене," at bounding box center [786, 160] width 209 height 15
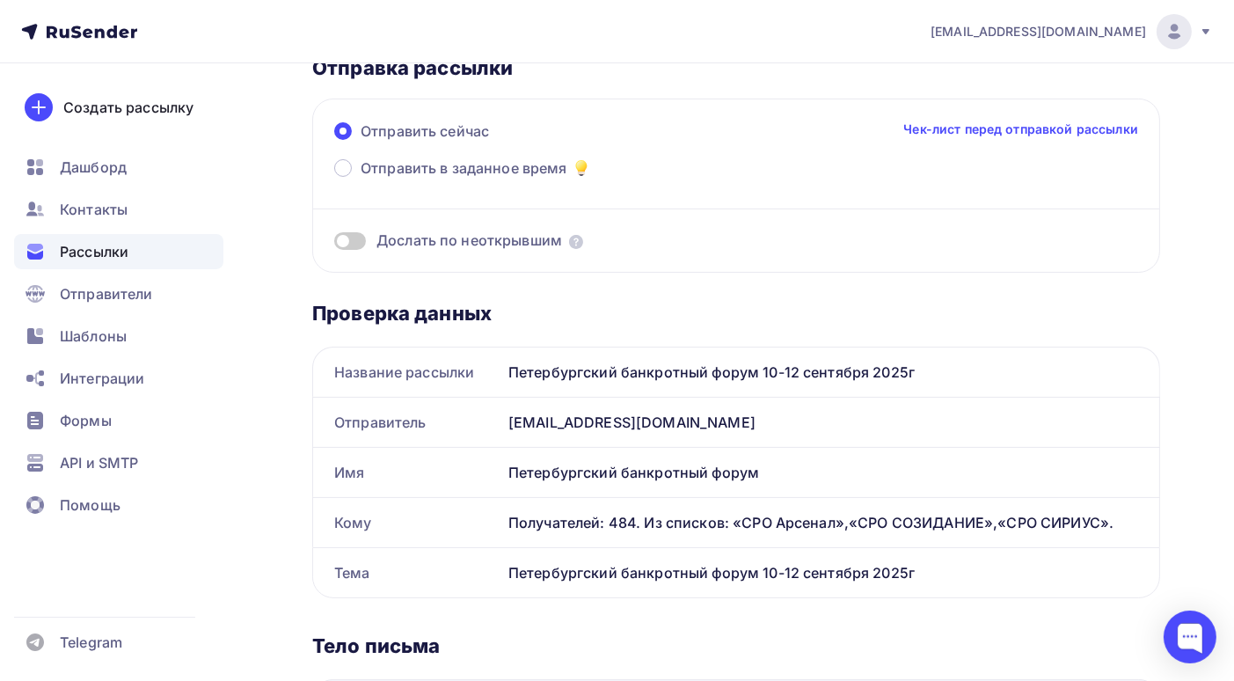
scroll to position [245, 0]
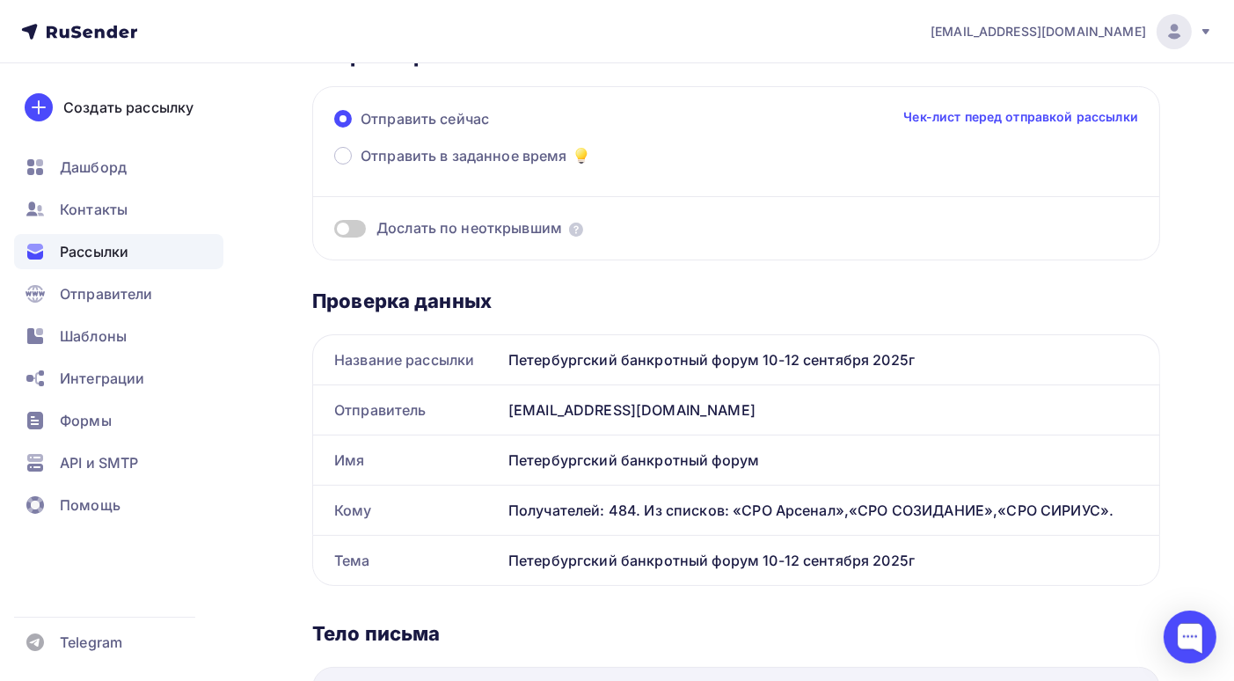
click at [546, 405] on div "bankrotforumspb@yandex.ru" at bounding box center [830, 409] width 658 height 49
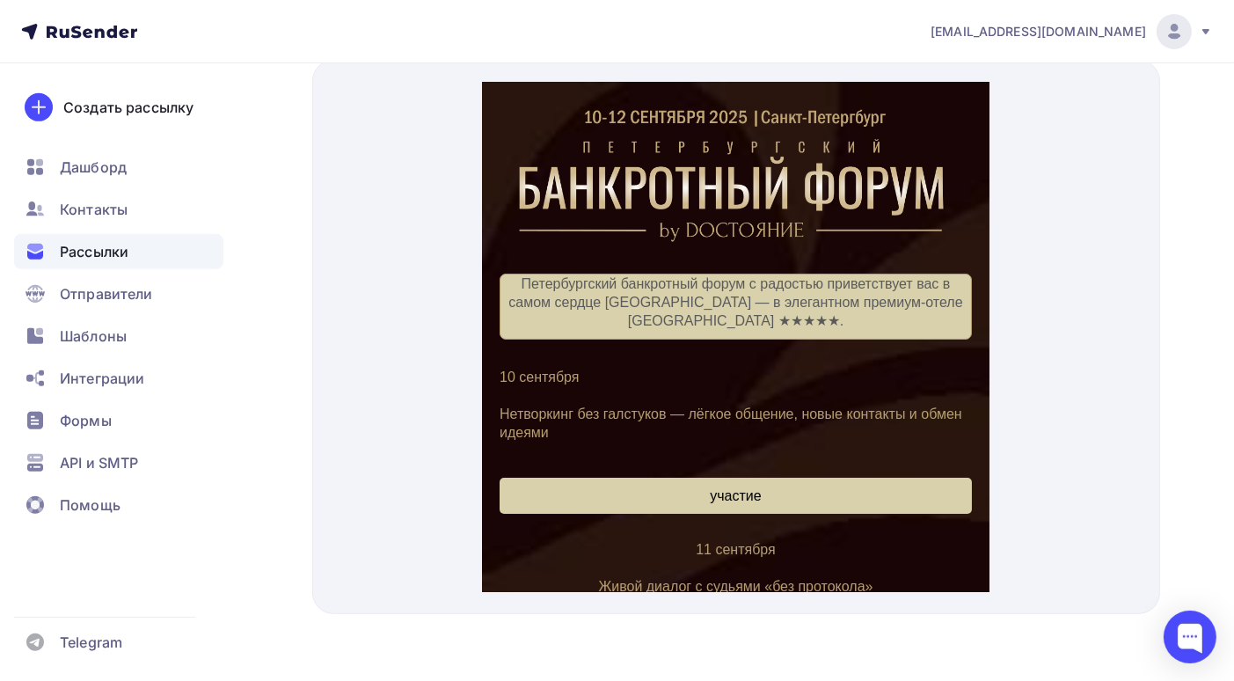
scroll to position [0, 0]
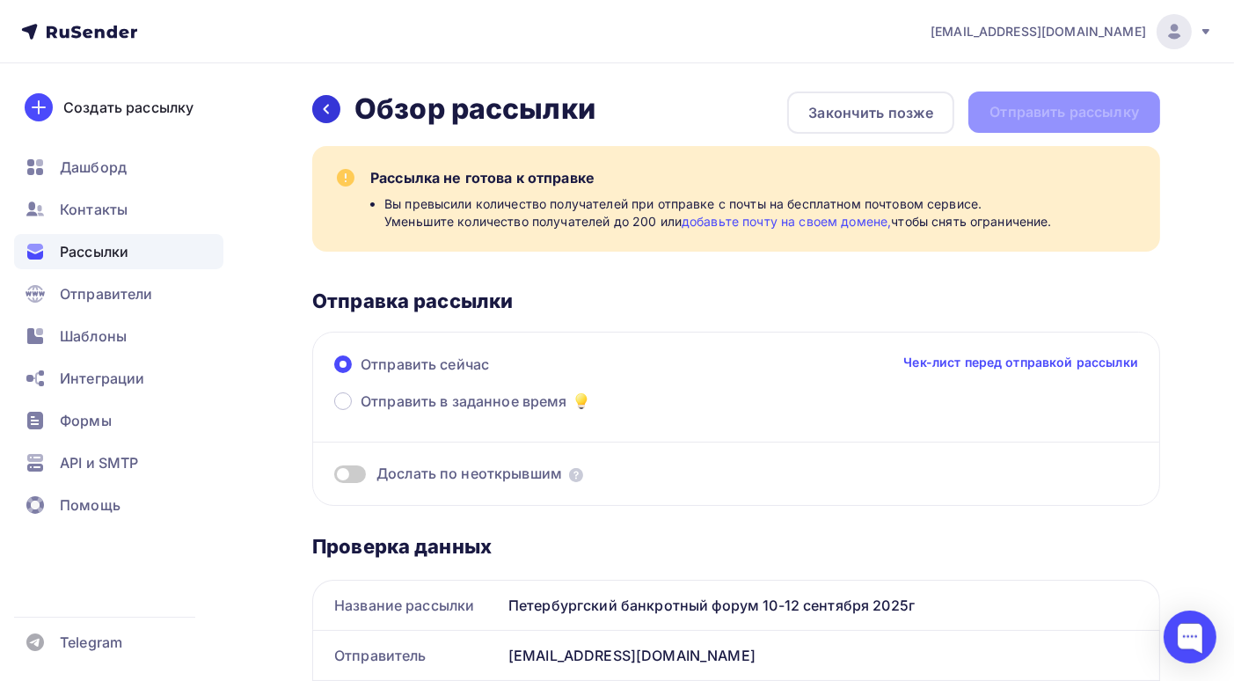
click at [325, 114] on icon at bounding box center [326, 109] width 14 height 14
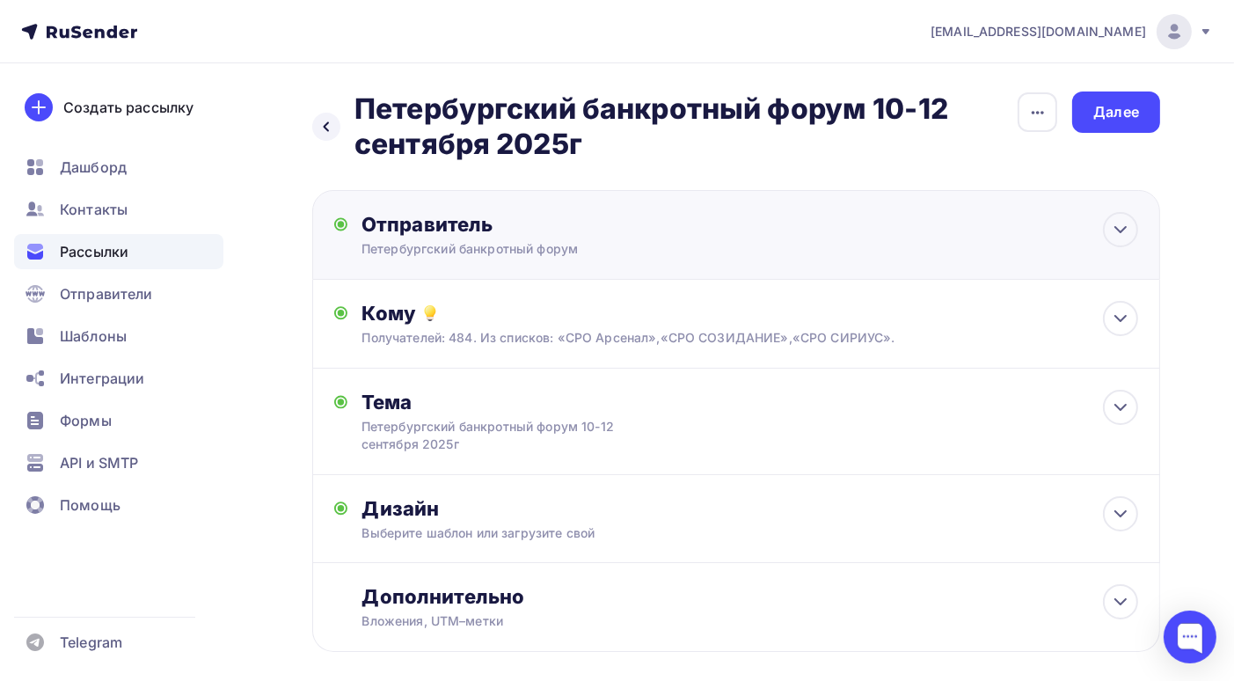
click at [558, 231] on div "Отправитель" at bounding box center [552, 224] width 381 height 25
type input "Петербургский банкротный форум"
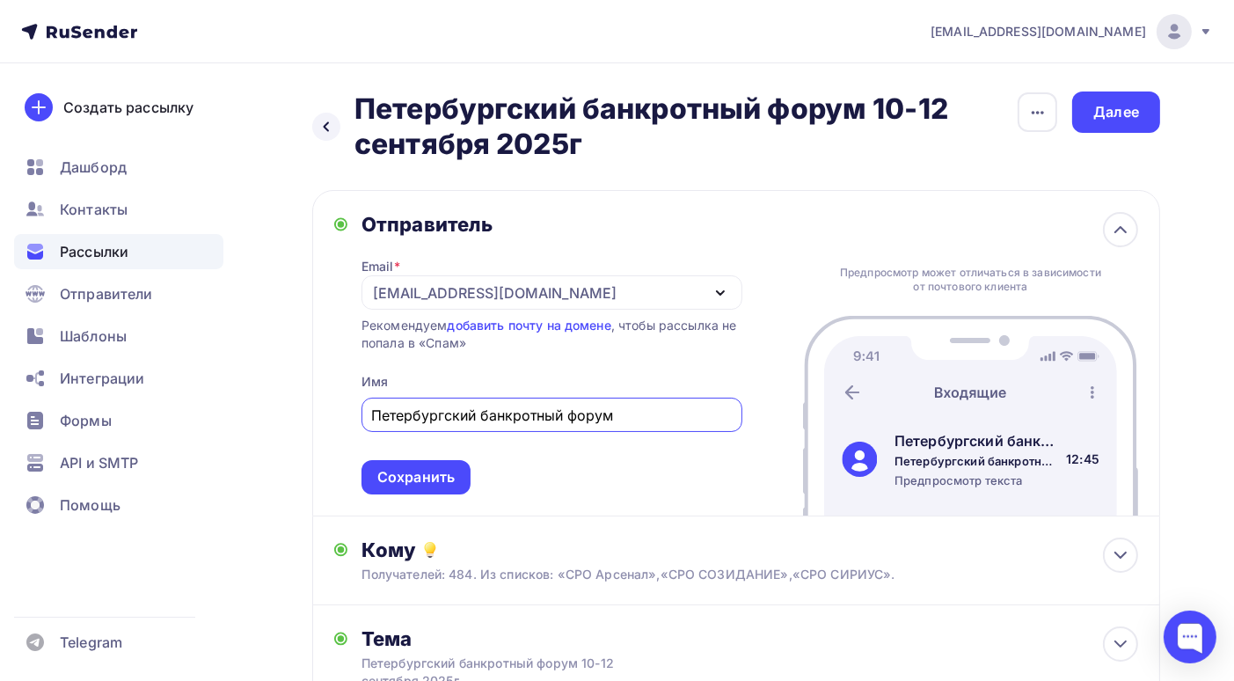
click at [603, 289] on div "bankrotforumspb@yandex.ru" at bounding box center [552, 292] width 381 height 34
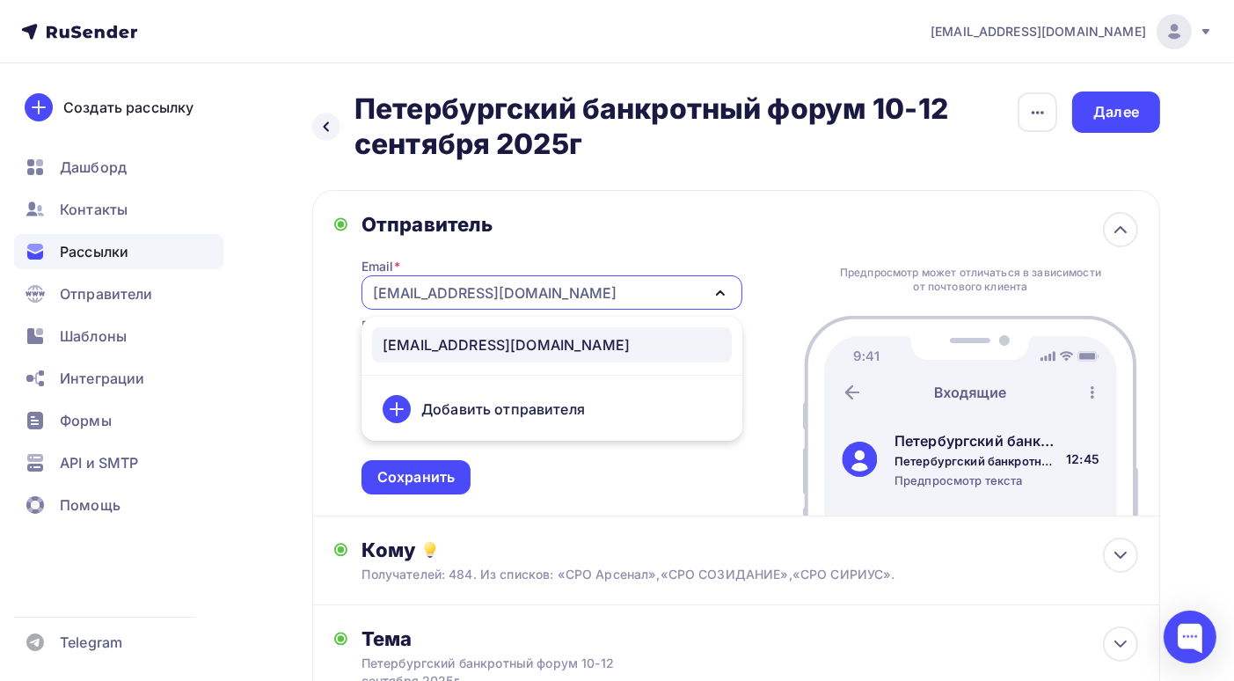
click at [497, 406] on div "Добавить отправителя" at bounding box center [503, 408] width 164 height 21
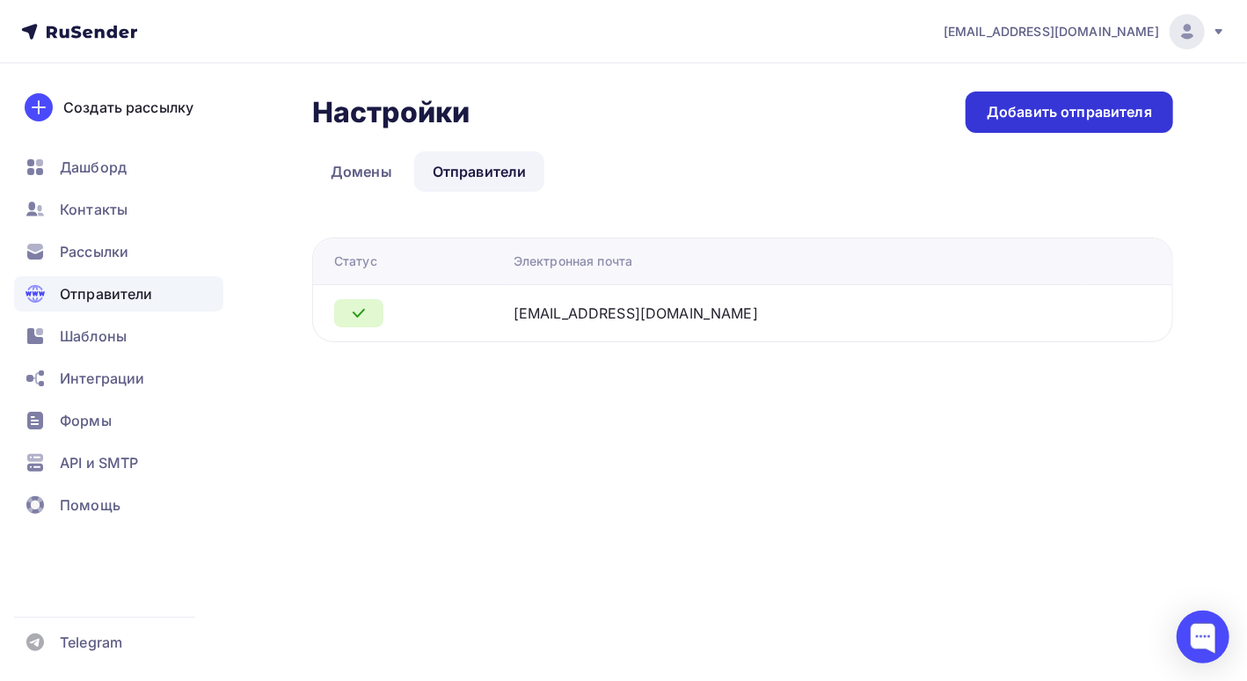
click at [1000, 99] on div "Добавить отправителя" at bounding box center [1070, 111] width 208 height 41
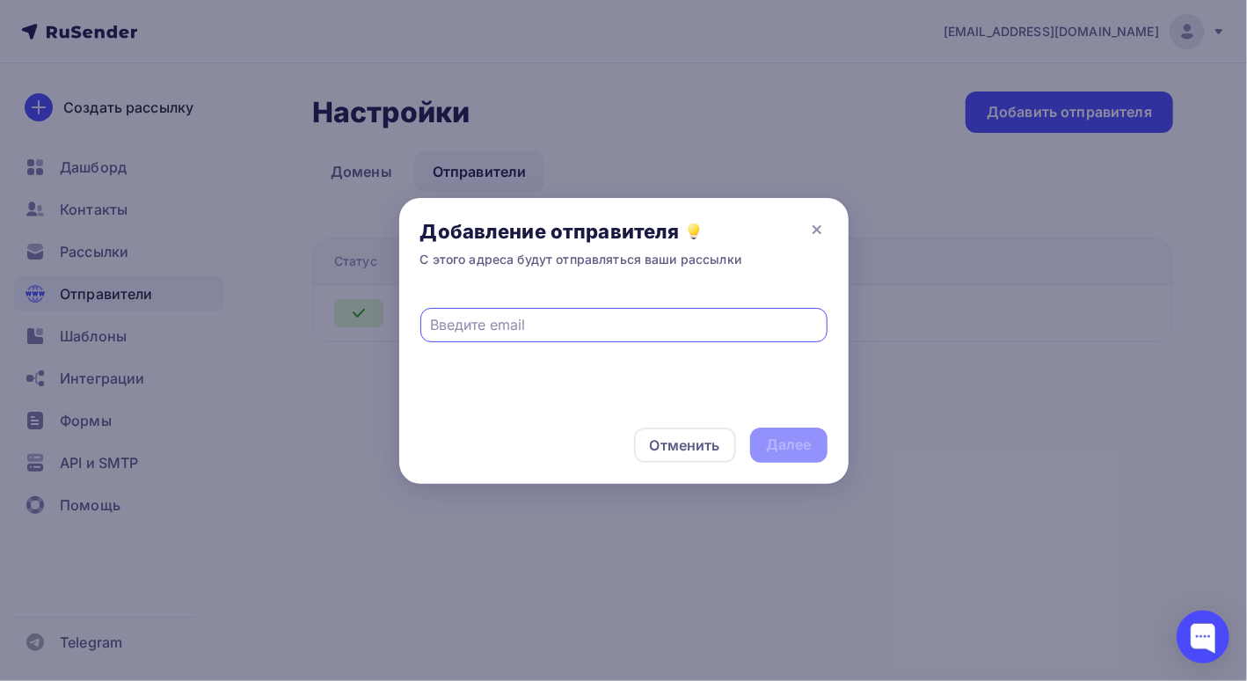
click at [539, 308] on div at bounding box center [623, 325] width 407 height 34
click at [538, 322] on input "text" at bounding box center [623, 324] width 387 height 21
type input "o"
type input "info@bankrotforumspb.ru"
click at [793, 450] on div "Далее" at bounding box center [789, 445] width 46 height 20
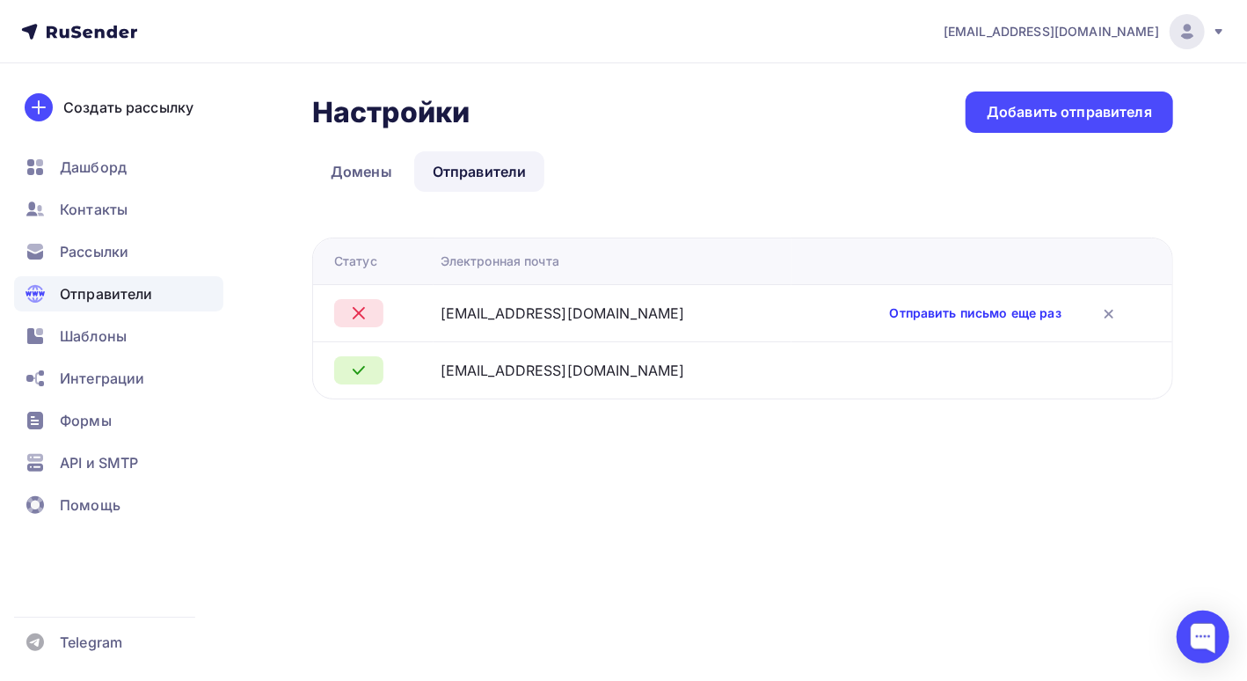
click at [1016, 317] on link "Отправить письмо еще раз" at bounding box center [976, 313] width 172 height 18
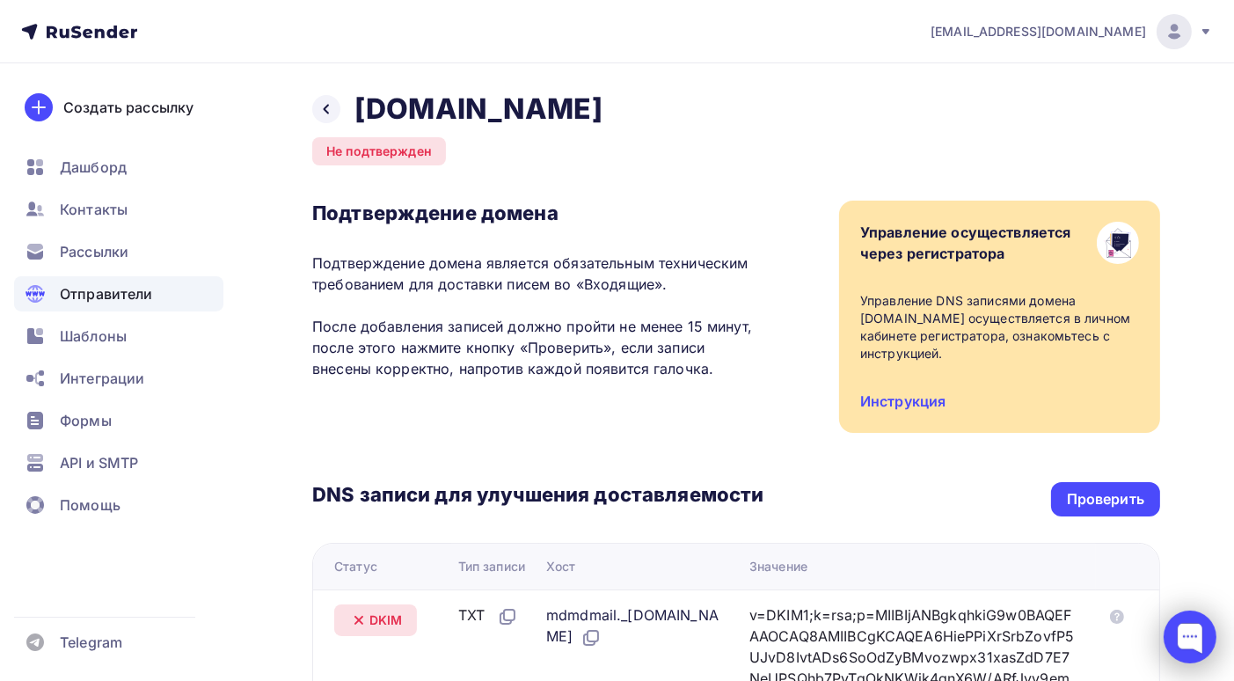
click at [1182, 632] on div at bounding box center [1190, 636] width 53 height 53
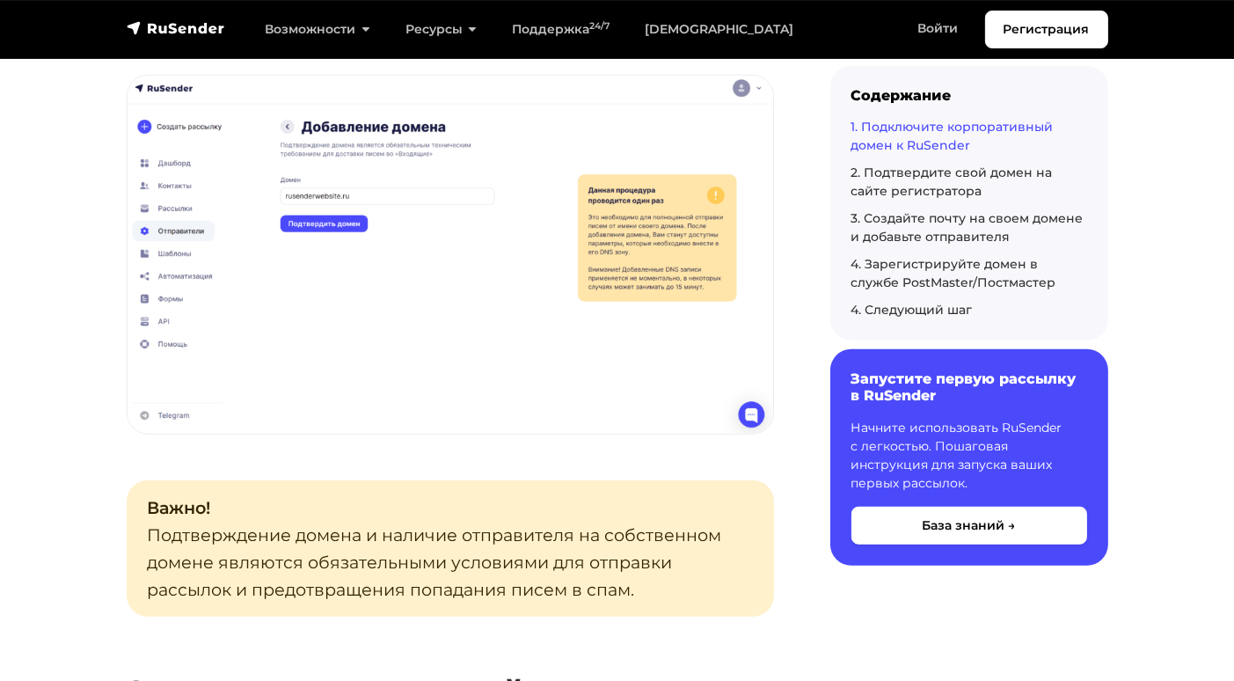
scroll to position [1232, 0]
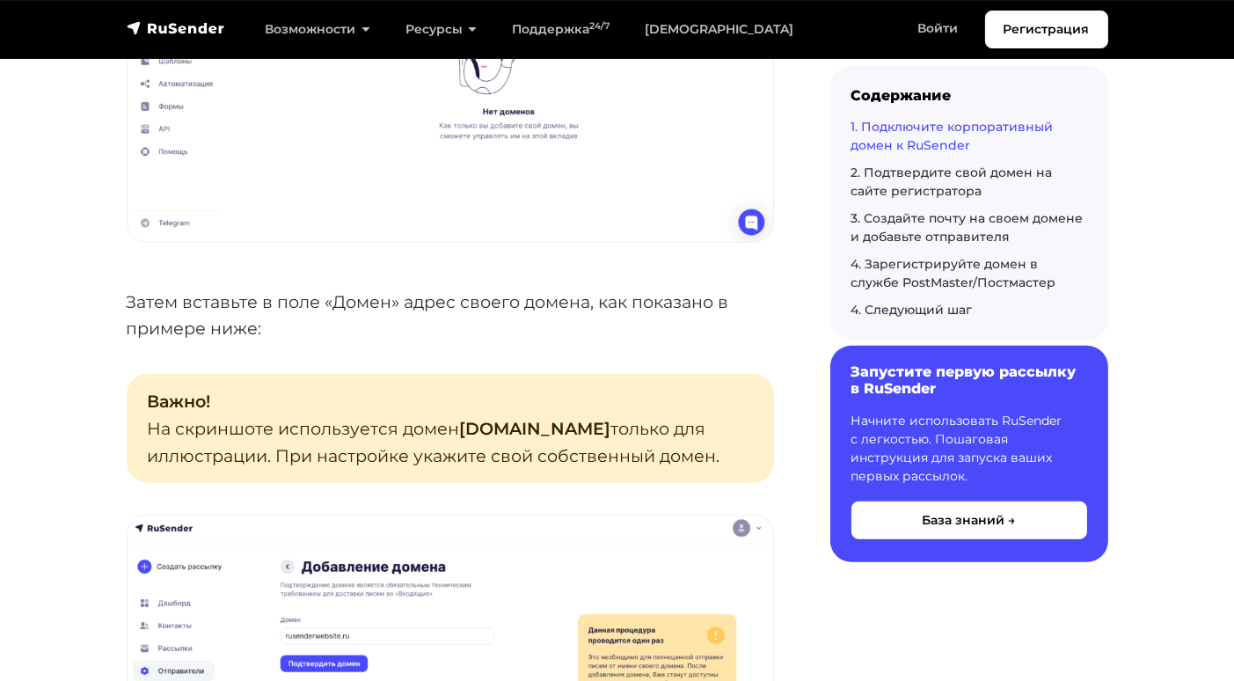
scroll to position [704, 0]
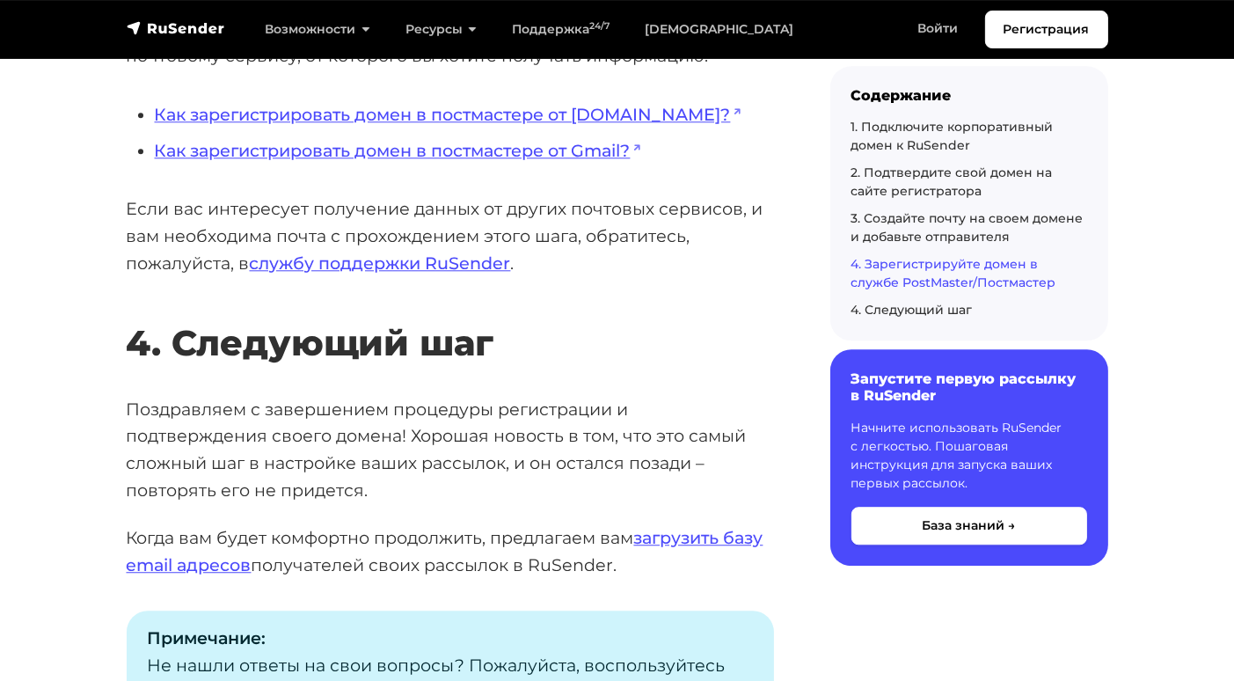
scroll to position [5081, 0]
